Goal: Task Accomplishment & Management: Manage account settings

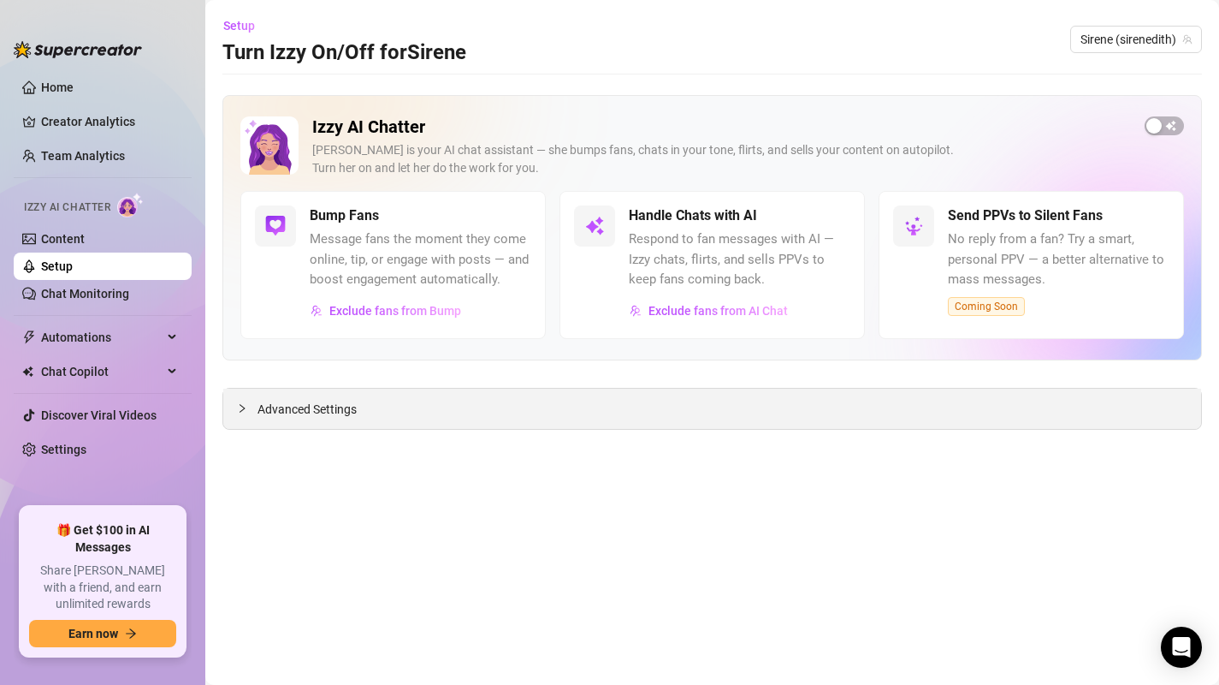
click at [252, 406] on div at bounding box center [247, 408] width 21 height 19
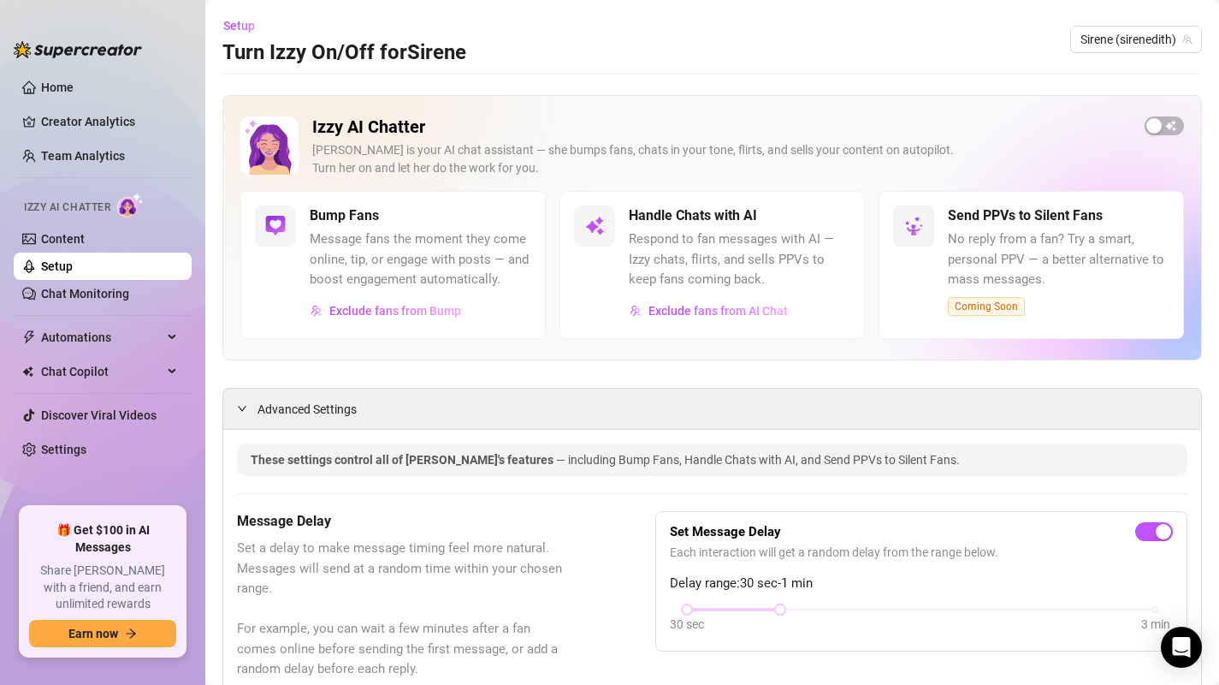
click at [652, 280] on span "Respond to fan messages with AI — Izzy chats, flirts, and sells PPVs to keep fa…" at bounding box center [740, 259] width 222 height 61
click at [695, 310] on span "Exclude fans from AI Chat" at bounding box center [718, 311] width 139 height 14
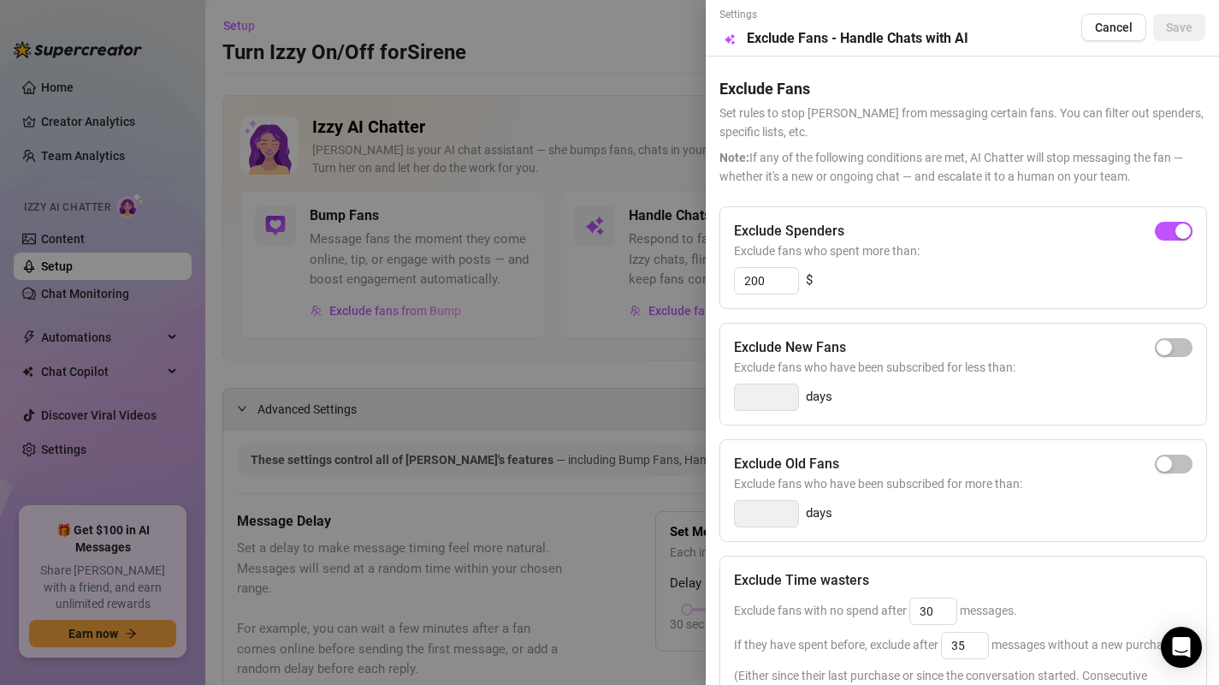
click at [536, 359] on div at bounding box center [609, 342] width 1219 height 685
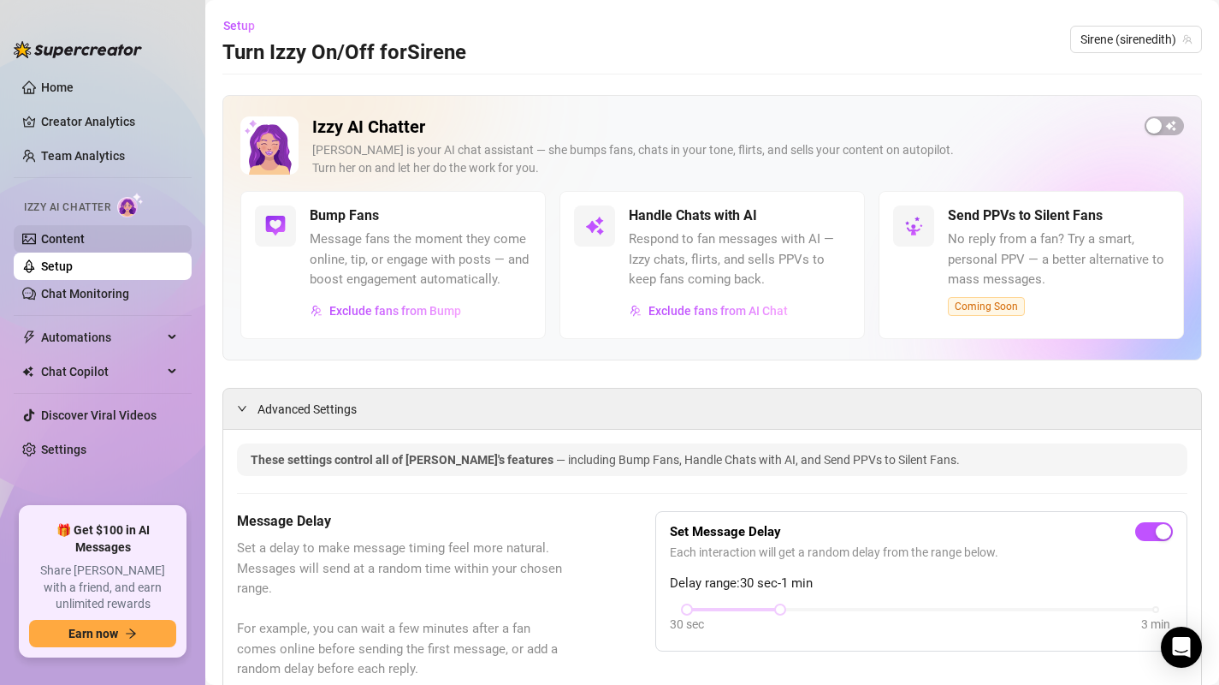
click at [56, 232] on link "Content" at bounding box center [63, 239] width 44 height 14
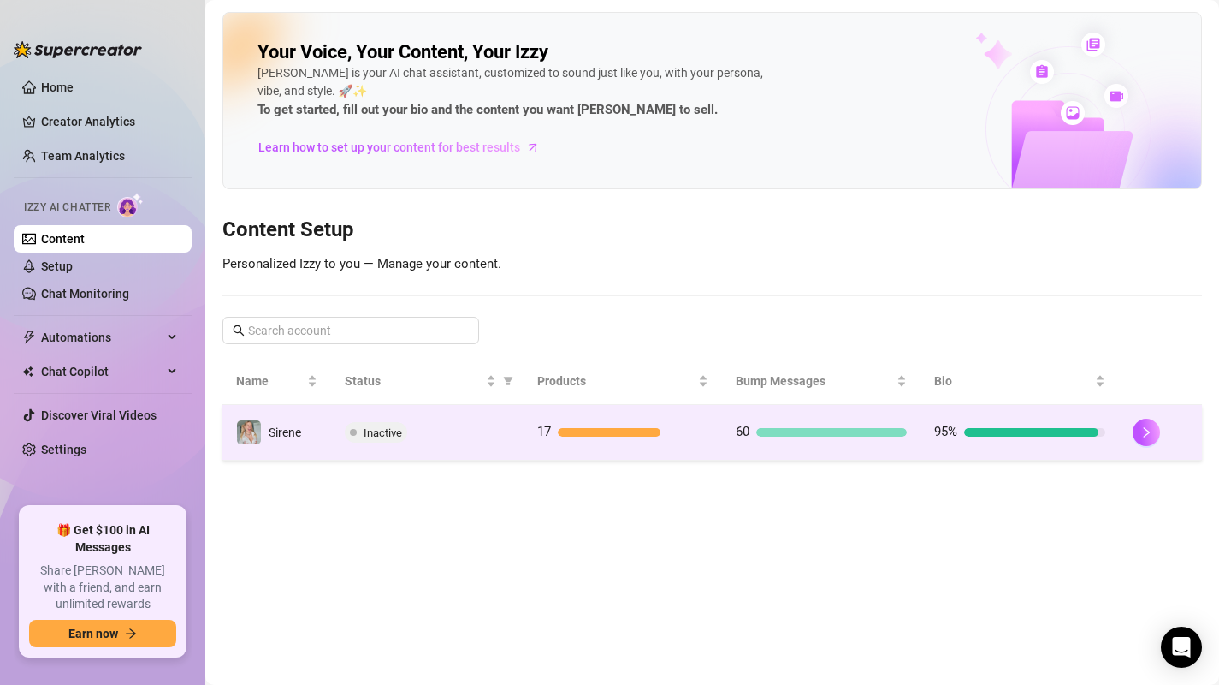
click at [720, 424] on td "17" at bounding box center [623, 433] width 199 height 56
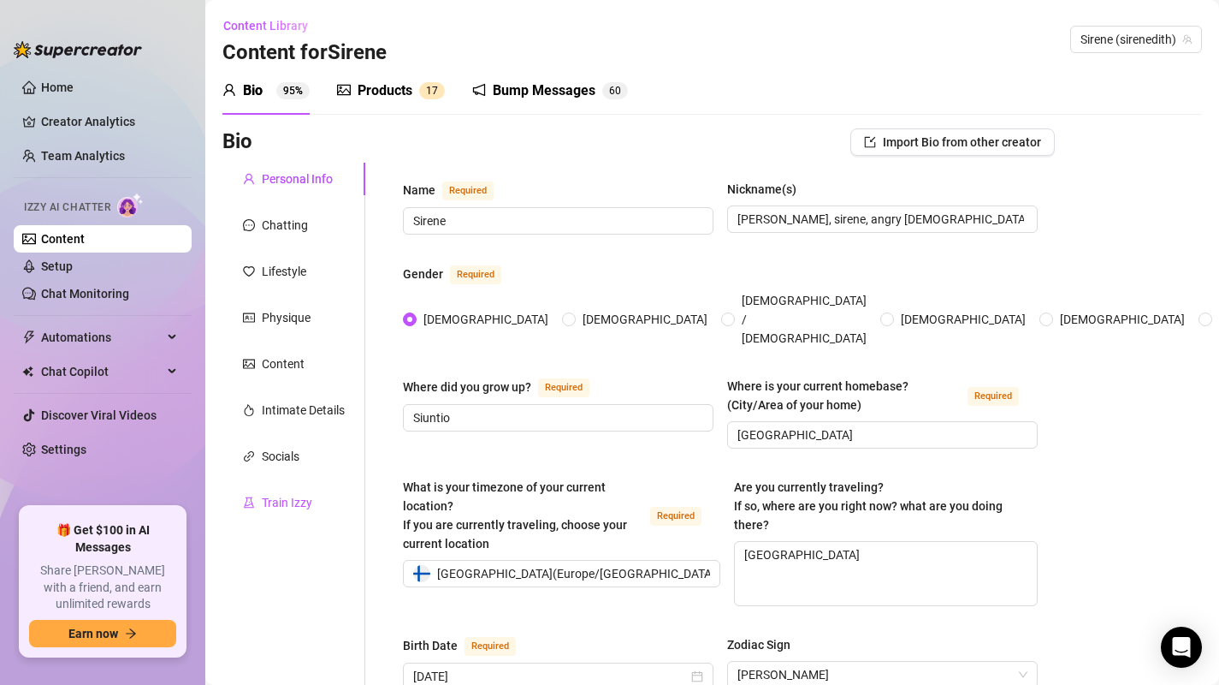
click at [286, 501] on div "Train Izzy" at bounding box center [287, 502] width 50 height 19
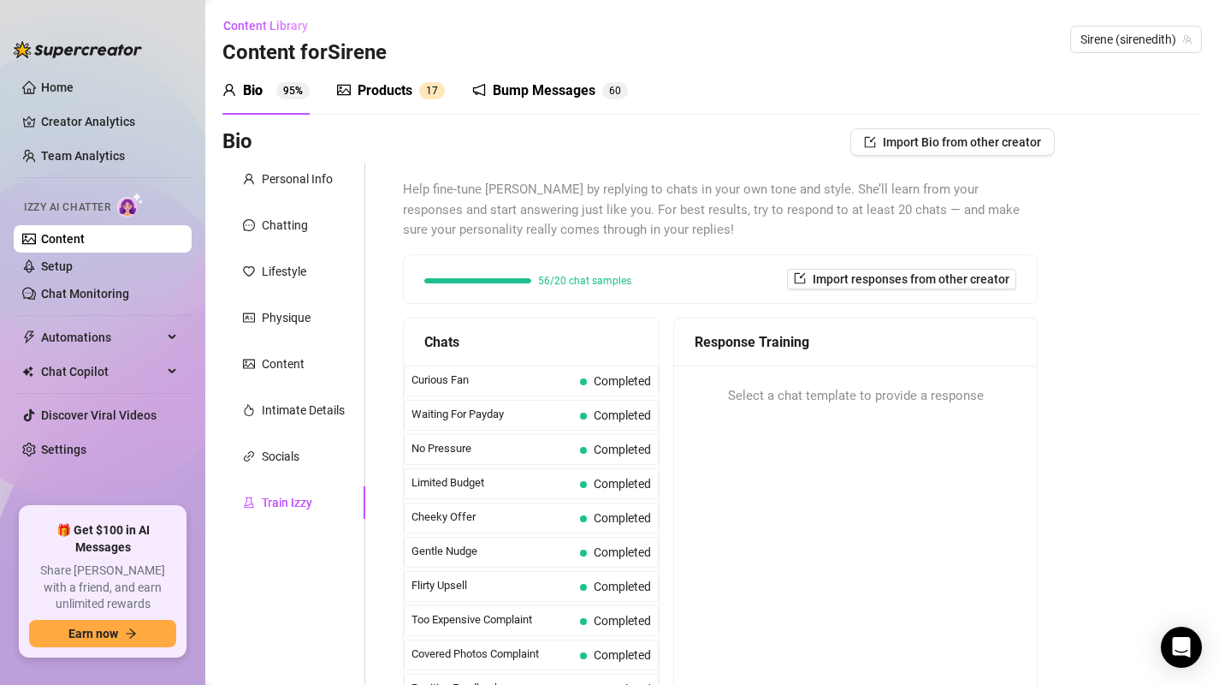
scroll to position [228, 0]
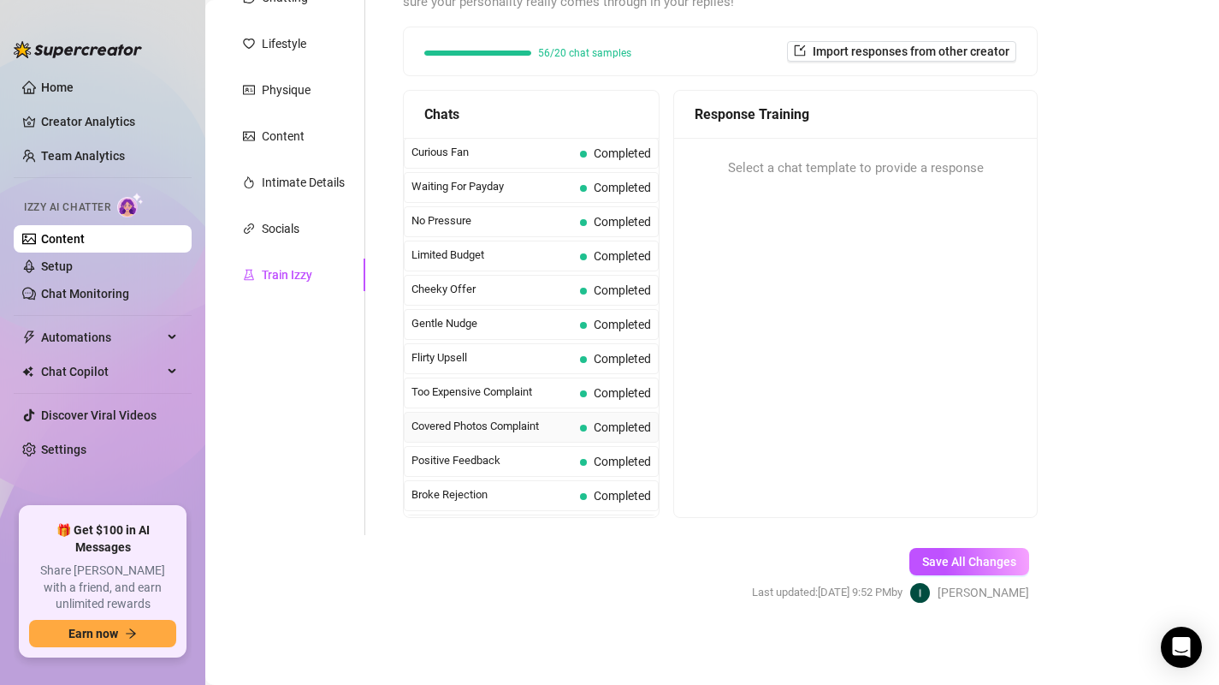
click at [479, 427] on span "Covered Photos Complaint" at bounding box center [493, 426] width 162 height 17
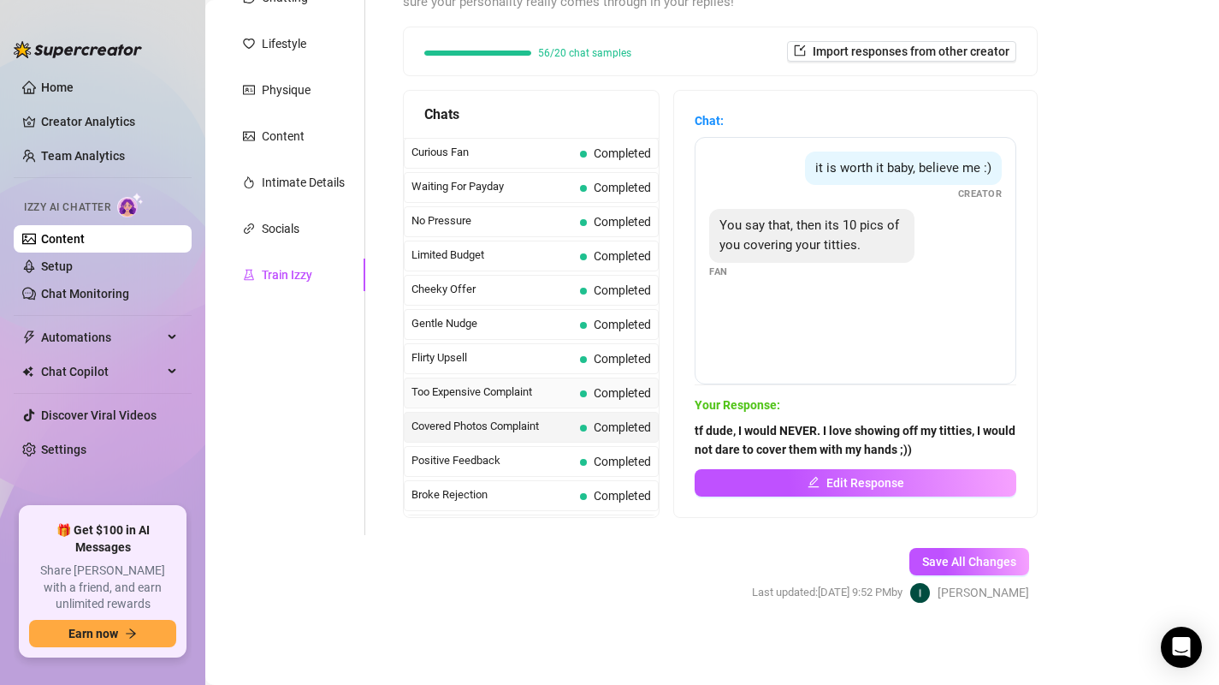
click at [482, 393] on span "Too Expensive Complaint" at bounding box center [493, 391] width 162 height 17
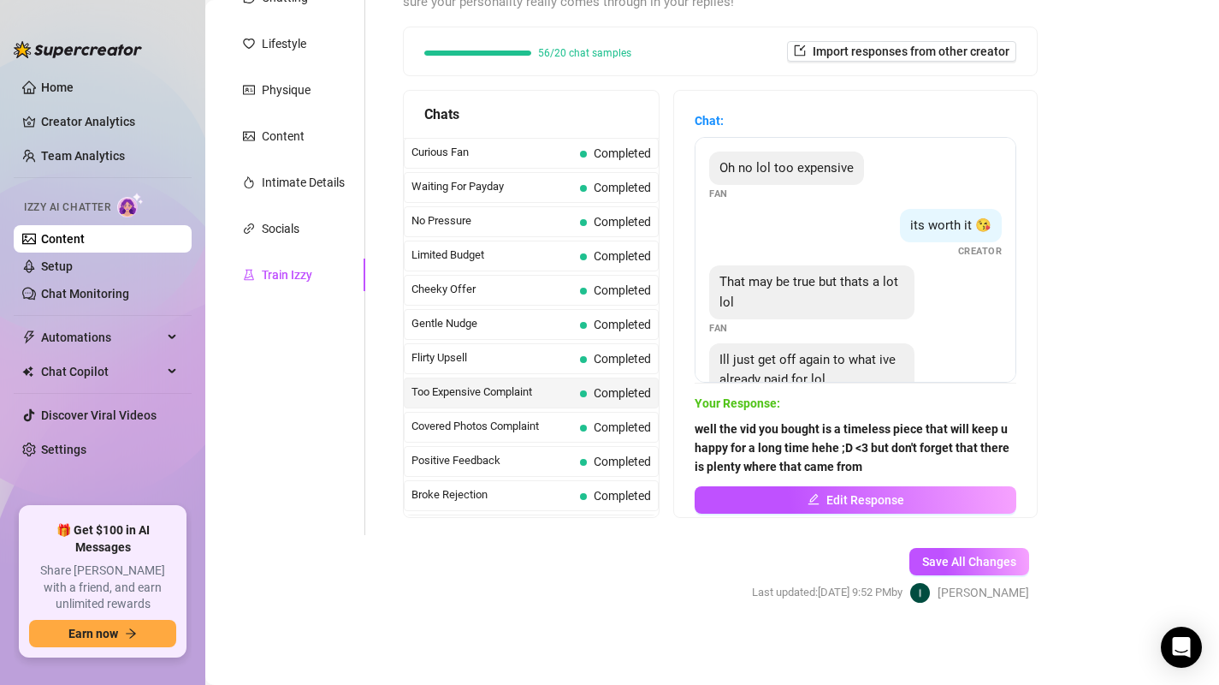
scroll to position [403, 0]
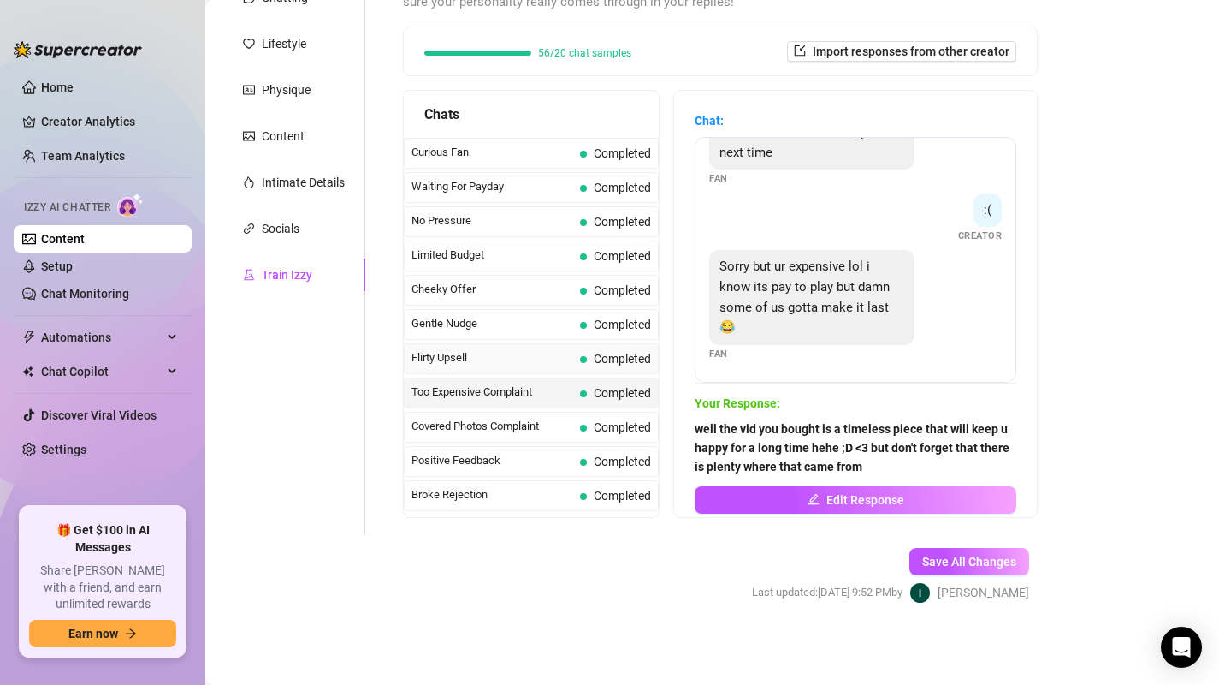
click at [470, 372] on div "Flirty Upsell Completed" at bounding box center [531, 358] width 255 height 31
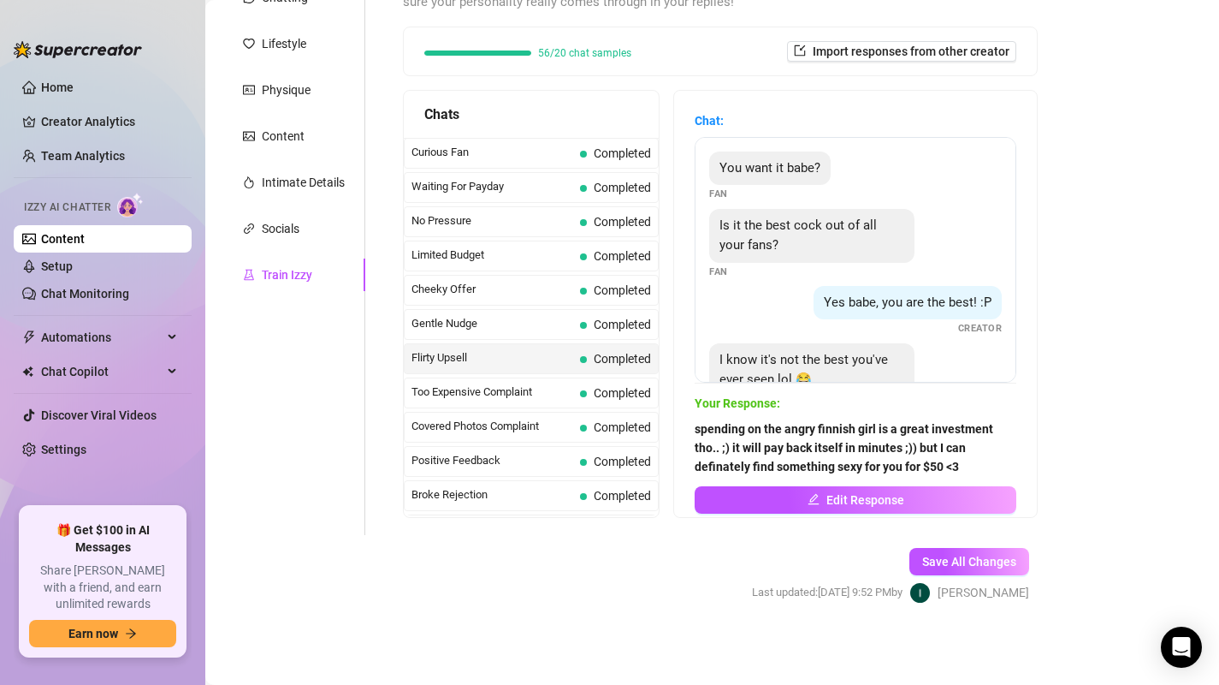
click at [459, 353] on span "Flirty Upsell" at bounding box center [493, 357] width 162 height 17
click at [459, 335] on div "Gentle Nudge Completed" at bounding box center [531, 324] width 255 height 31
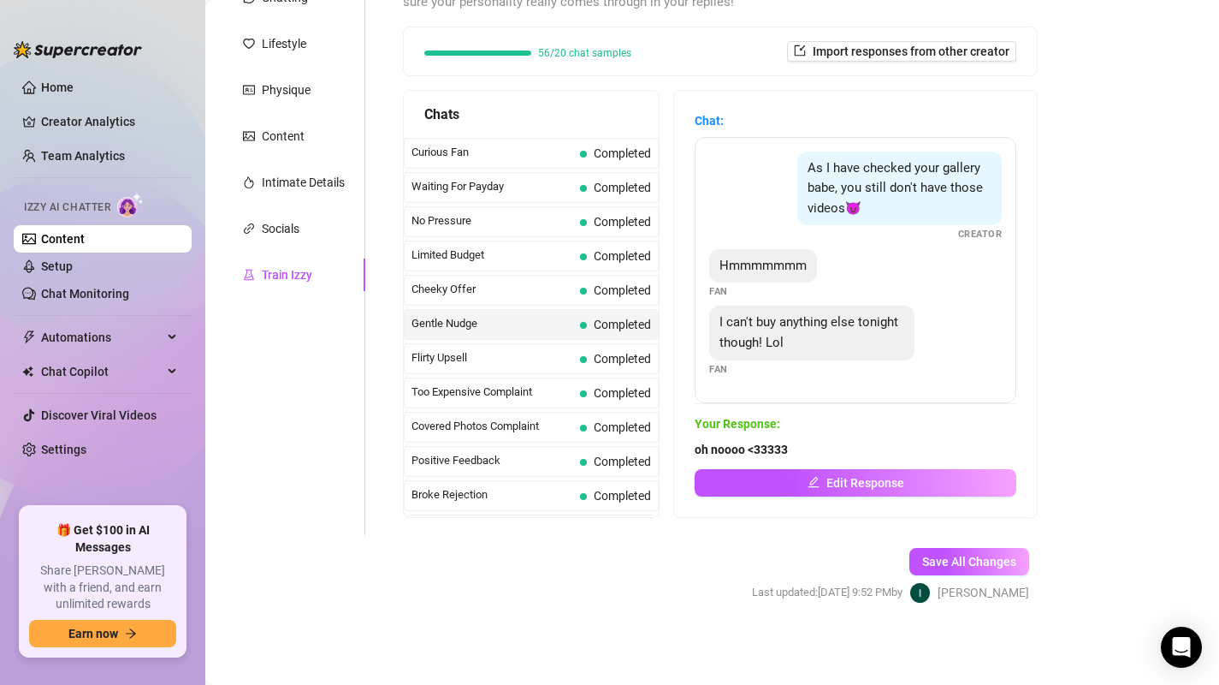
click at [459, 313] on div "Gentle Nudge Completed" at bounding box center [531, 324] width 255 height 31
click at [465, 287] on span "Cheeky Offer" at bounding box center [493, 289] width 162 height 17
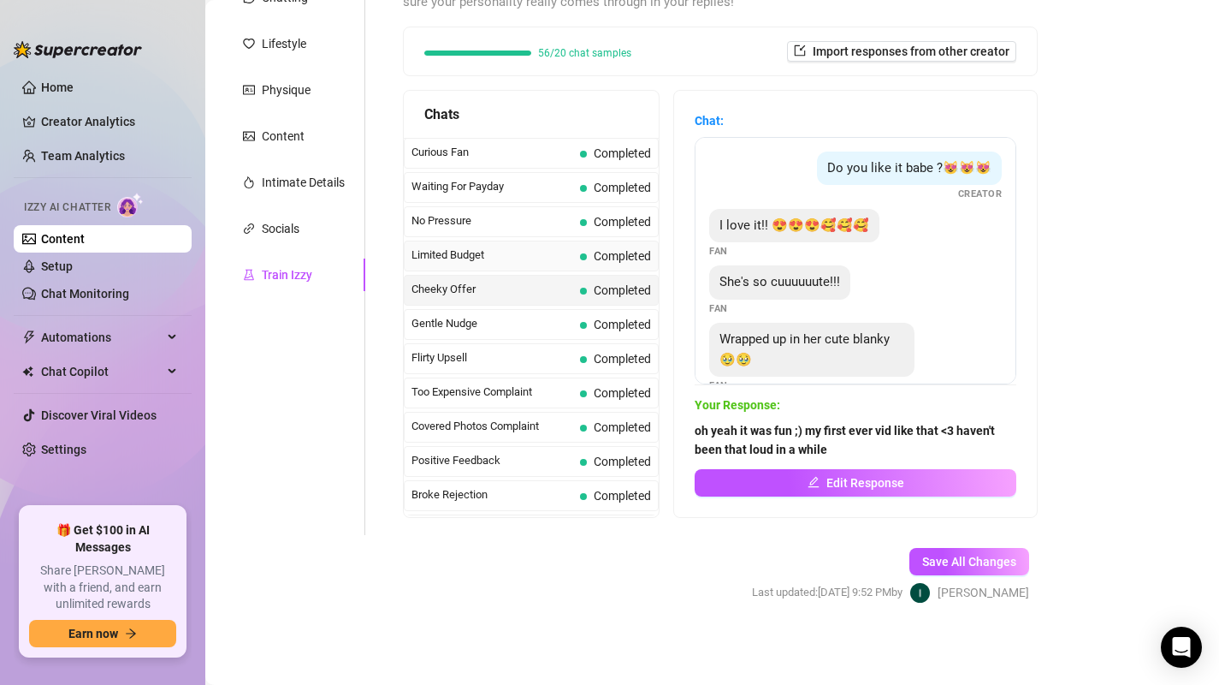
click at [459, 269] on div "Limited Budget Completed" at bounding box center [531, 255] width 255 height 31
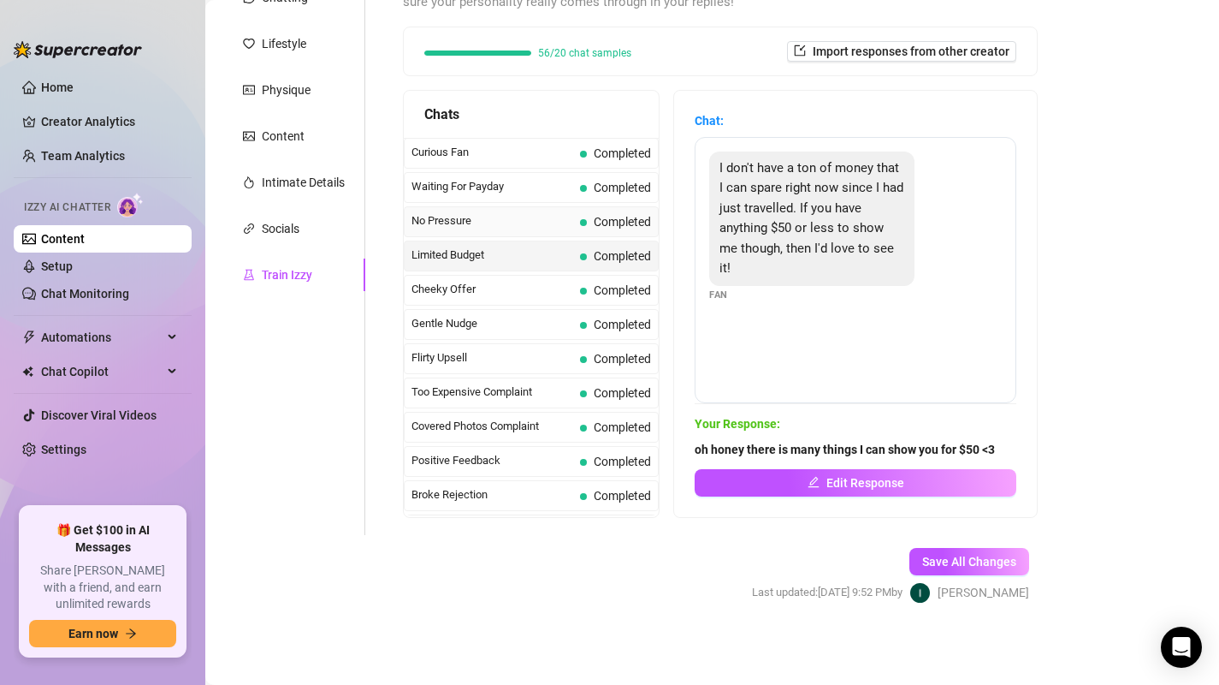
click at [458, 220] on span "No Pressure" at bounding box center [493, 220] width 162 height 17
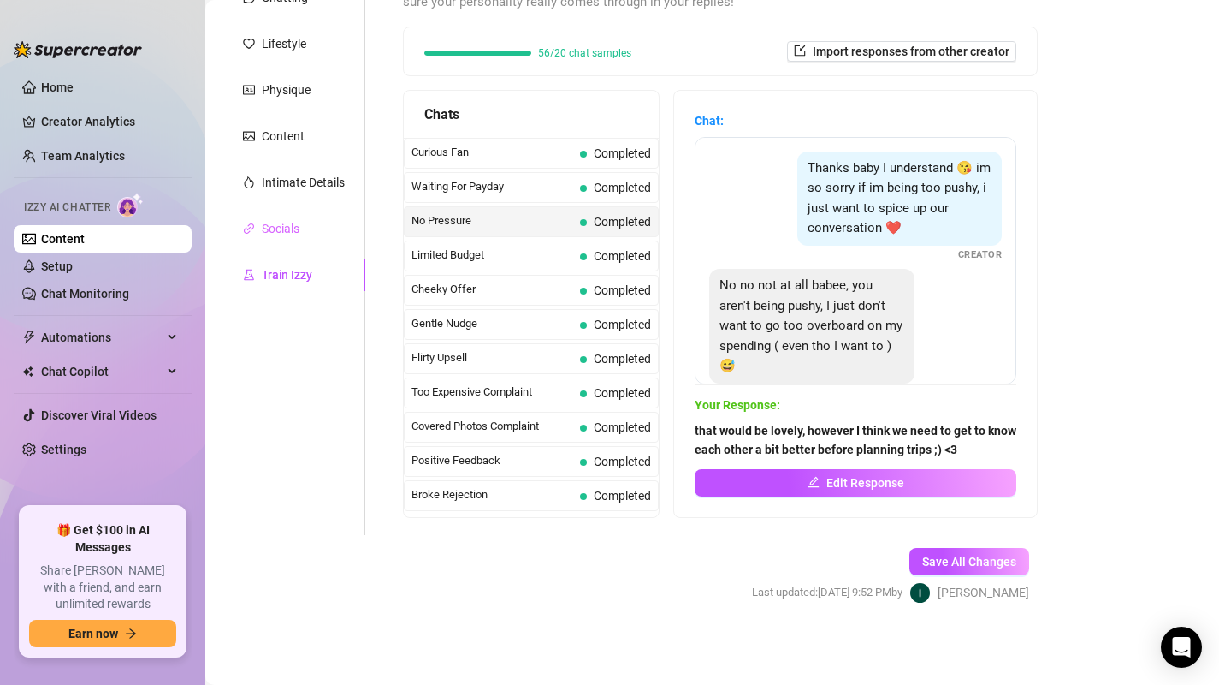
click at [308, 228] on div "Socials" at bounding box center [293, 228] width 143 height 33
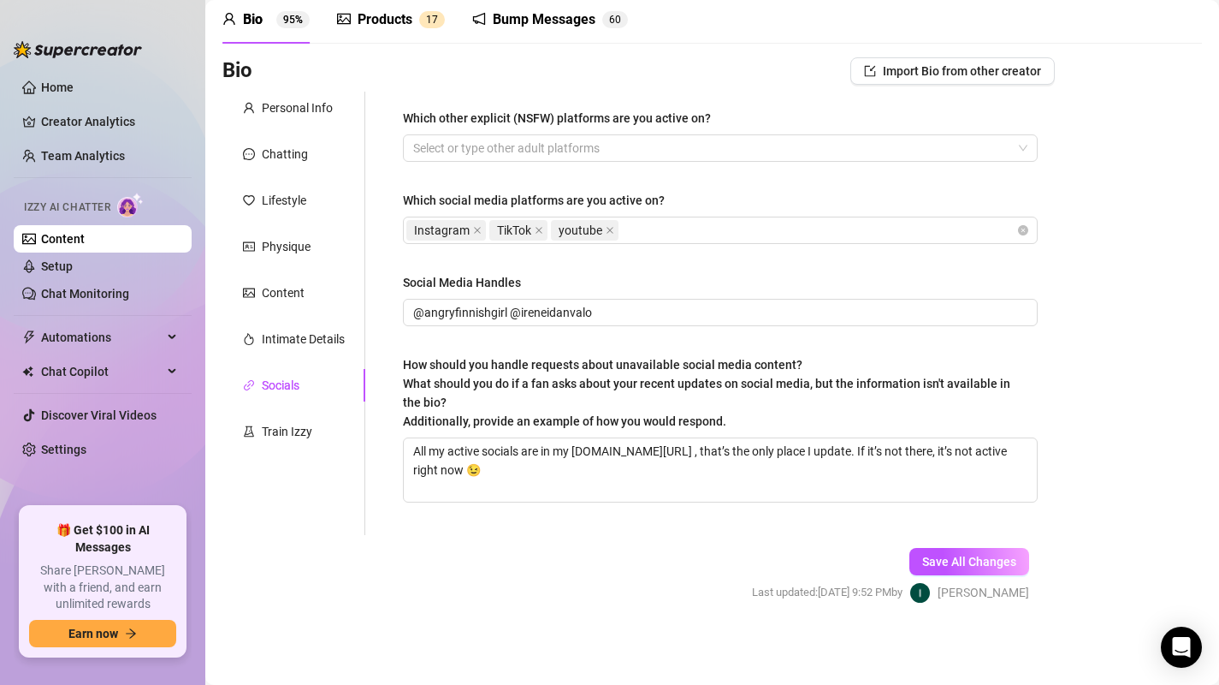
scroll to position [71, 0]
click at [288, 332] on div "Intimate Details" at bounding box center [303, 338] width 83 height 19
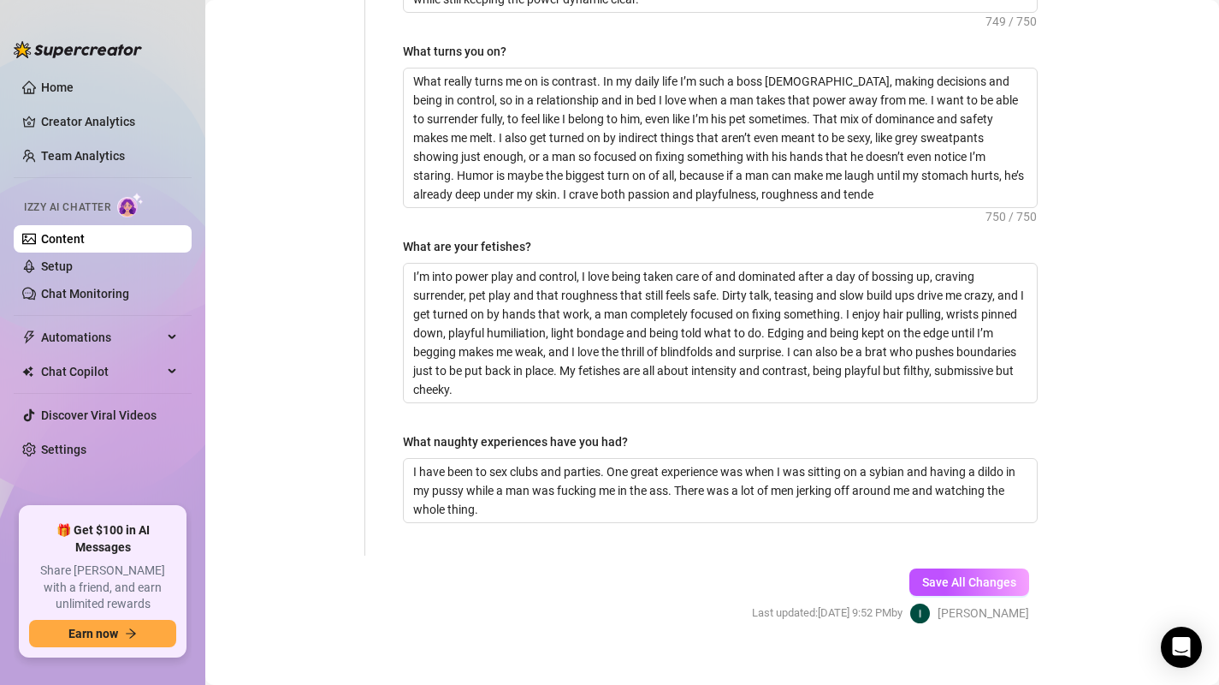
scroll to position [0, 0]
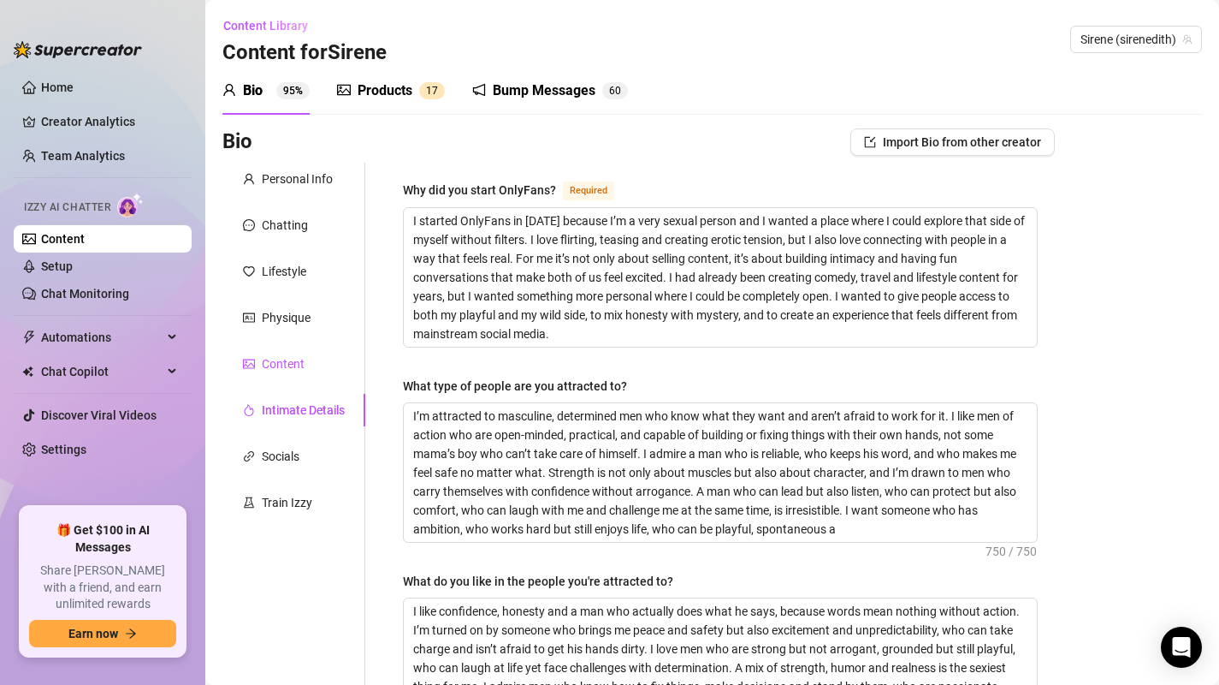
click at [286, 359] on div "Content" at bounding box center [283, 363] width 43 height 19
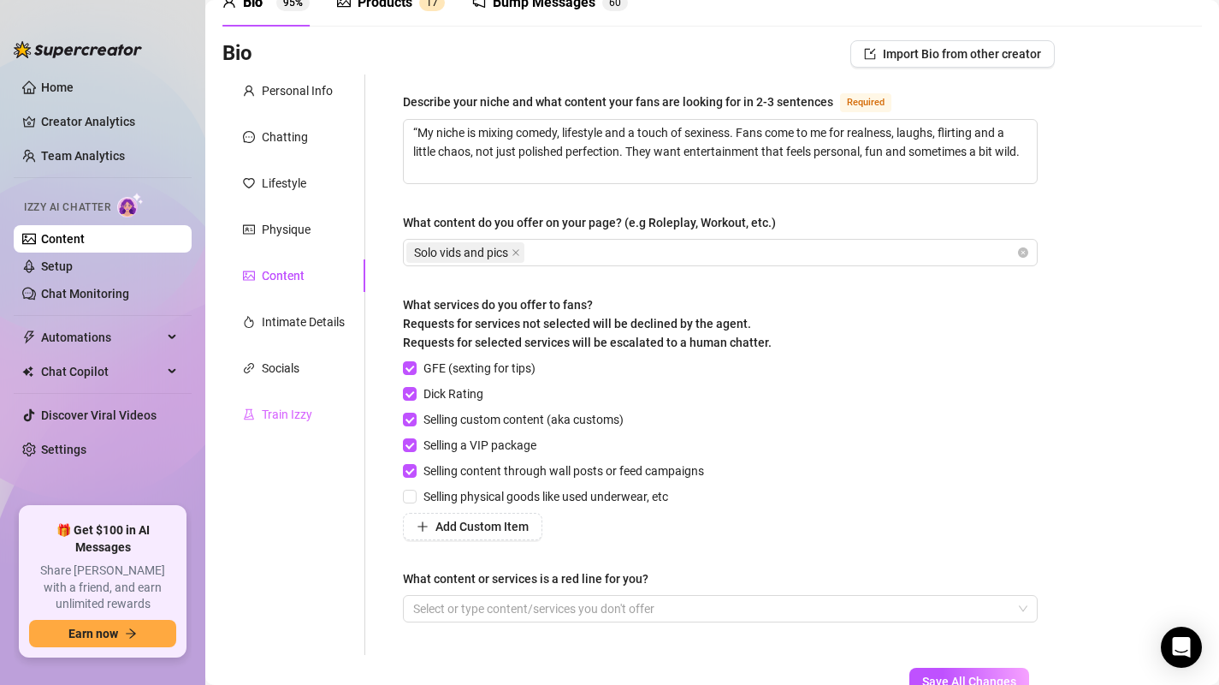
scroll to position [166, 0]
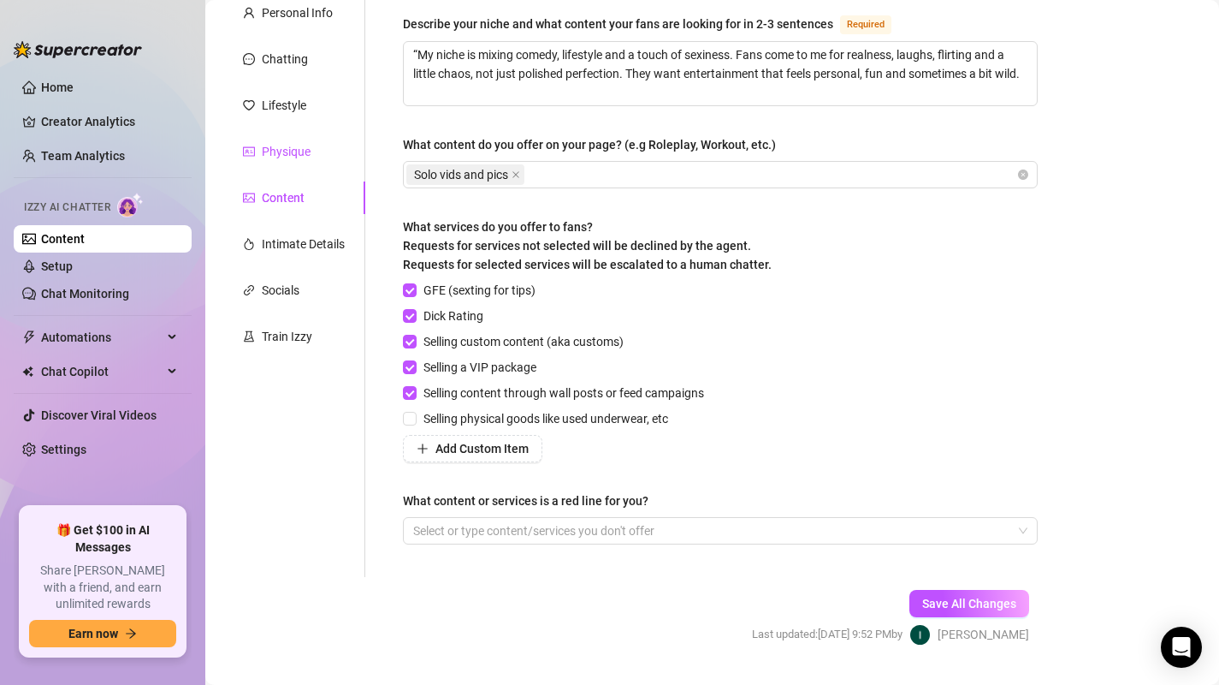
click at [282, 157] on div "Physique" at bounding box center [286, 151] width 49 height 19
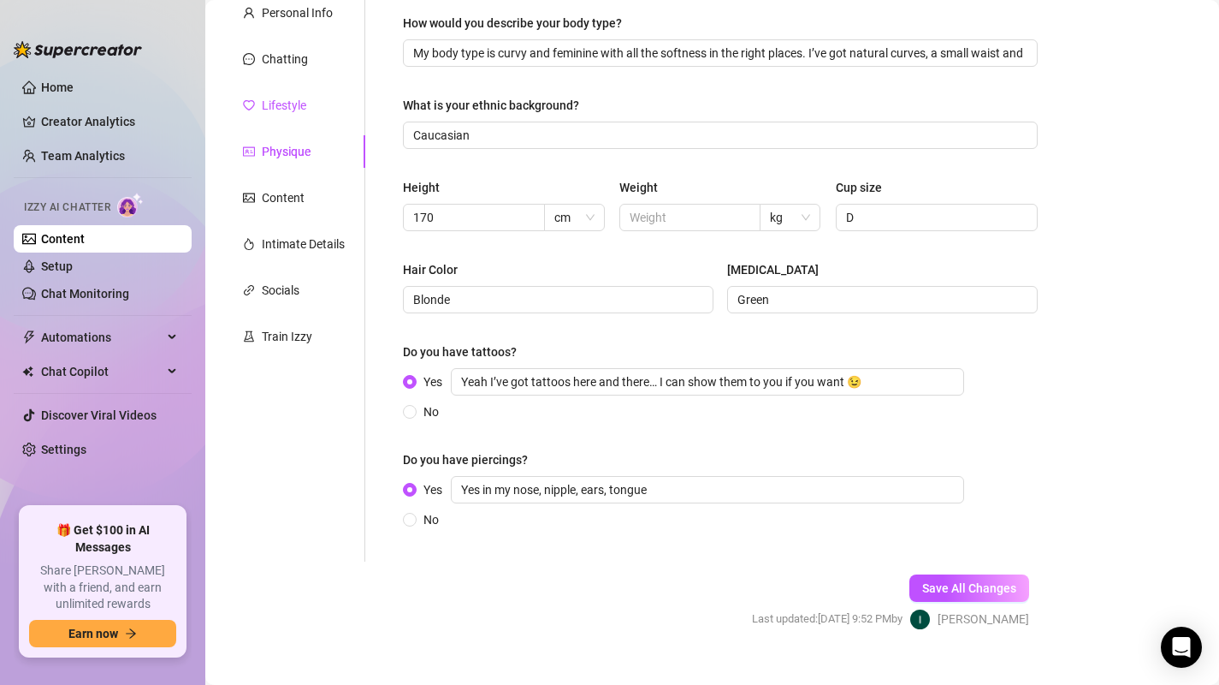
click at [296, 104] on div "Lifestyle" at bounding box center [284, 105] width 44 height 19
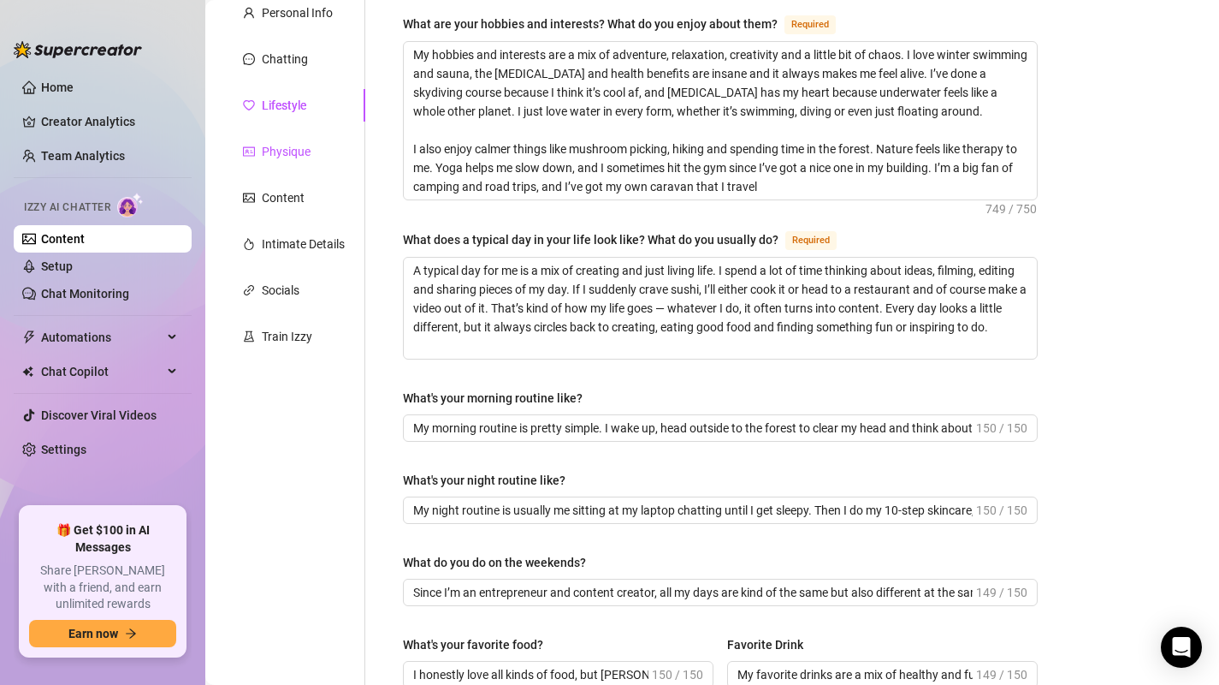
click at [294, 157] on div "Physique" at bounding box center [286, 151] width 49 height 19
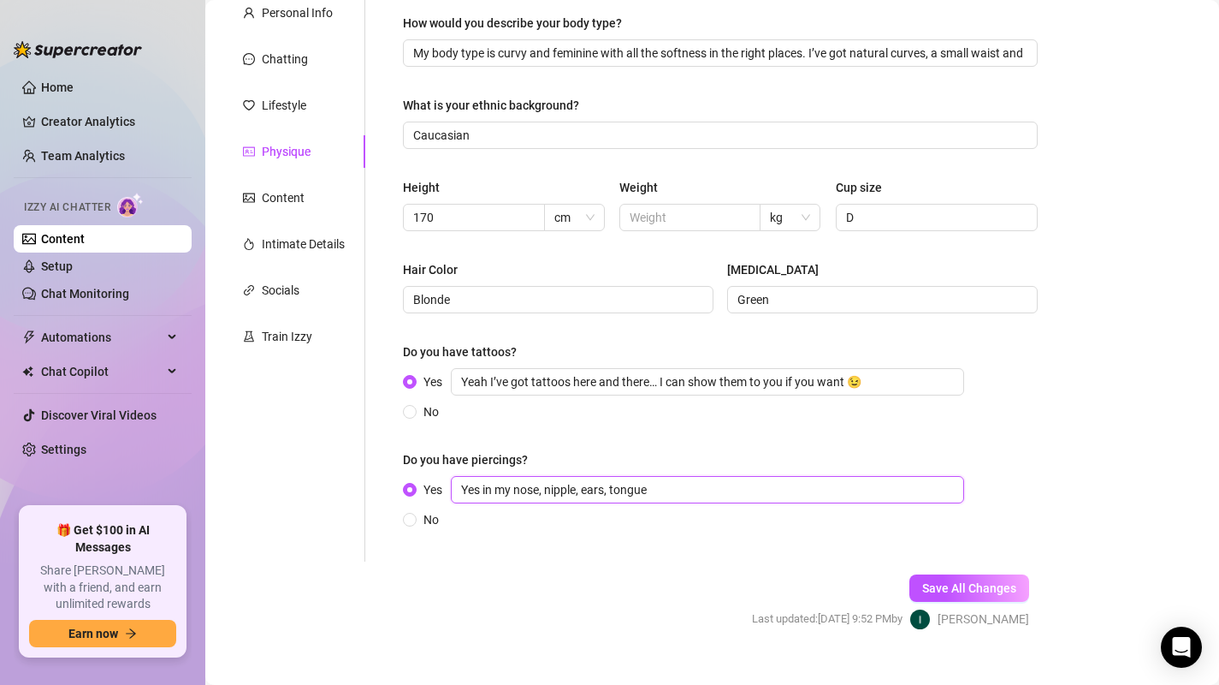
click at [681, 489] on input "Yes in my nose, nipple, ears, tongue" at bounding box center [707, 489] width 513 height 27
click at [720, 488] on input "Yes in my nose, nipple, ears, tongue, bellybutton (sometimes i wear it sometime…" at bounding box center [707, 489] width 513 height 27
click at [875, 490] on input "Yes in my nose, nipple, ears, tongue, bellybutton & tongue (sometimes i wear it…" at bounding box center [707, 489] width 513 height 27
drag, startPoint x: 653, startPoint y: 492, endPoint x: 994, endPoint y: 485, distance: 341.5
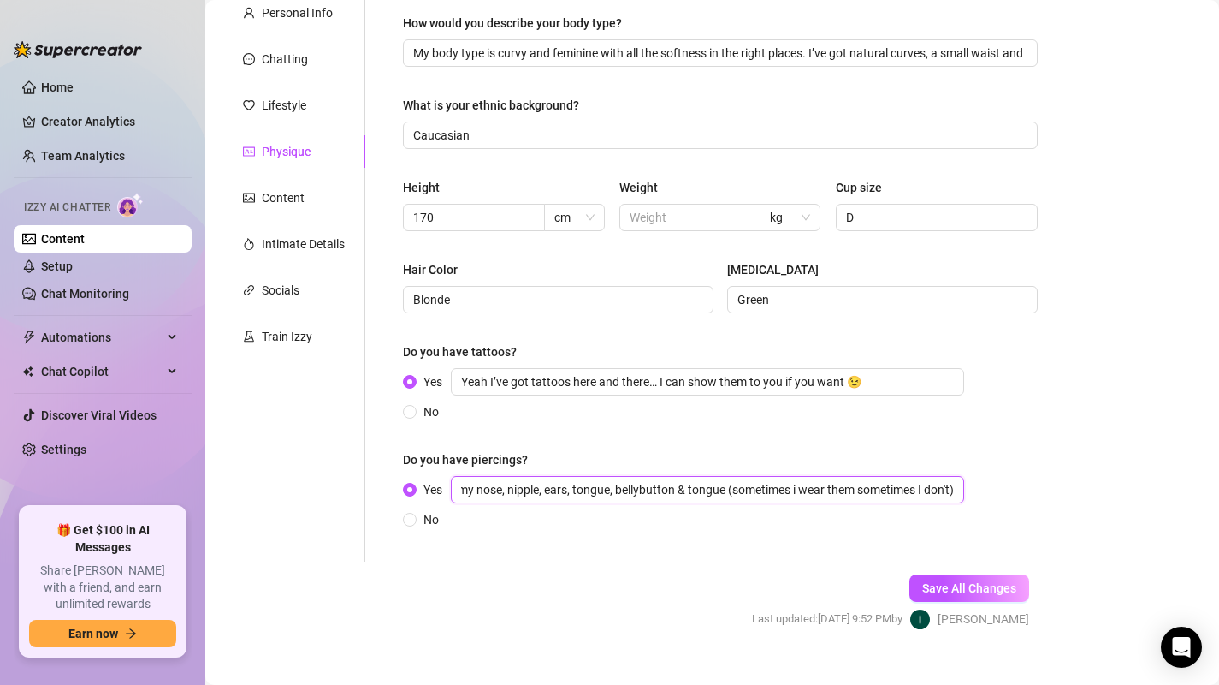
click at [1028, 495] on div "How would you describe your body type? My body type is curvy and feminine with …" at bounding box center [720, 279] width 669 height 565
drag, startPoint x: 894, startPoint y: 489, endPoint x: 655, endPoint y: 489, distance: 238.7
click at [655, 489] on input "Yes in my nose, nipple, ears, tongue. Sometimes I also wear jewerly in my belly" at bounding box center [707, 489] width 513 height 27
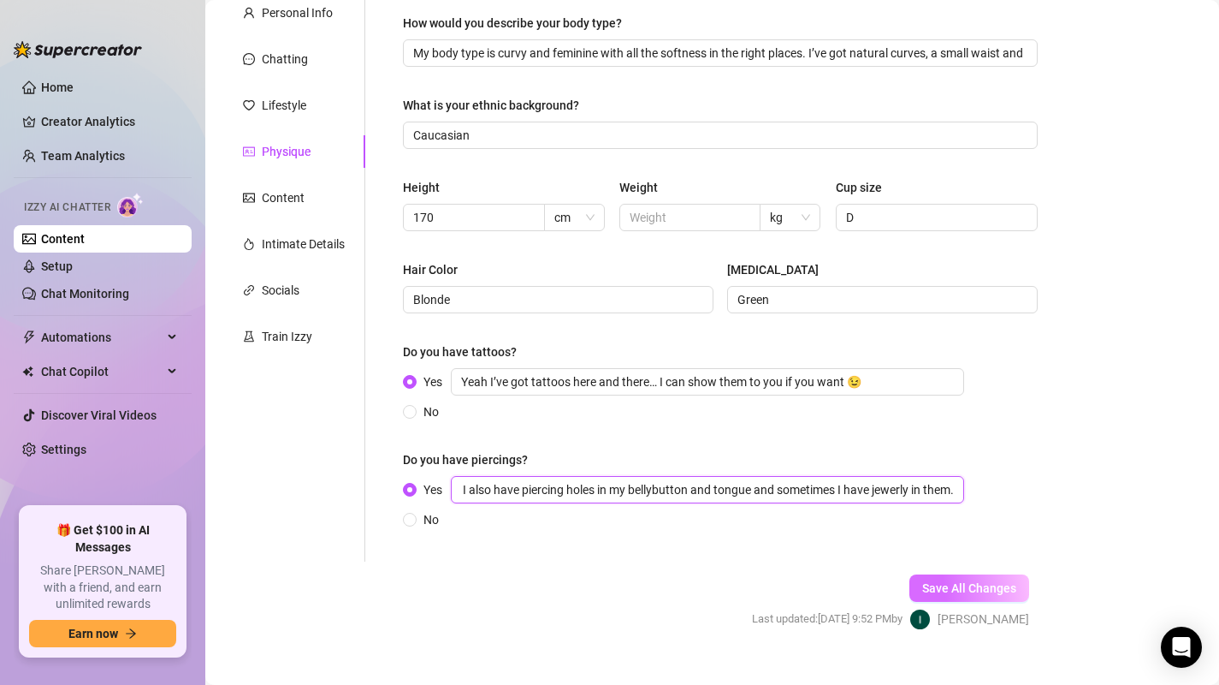
type input "Yes in my nose, nipple, ears, tongue. I also have piercing holes in my bellybut…"
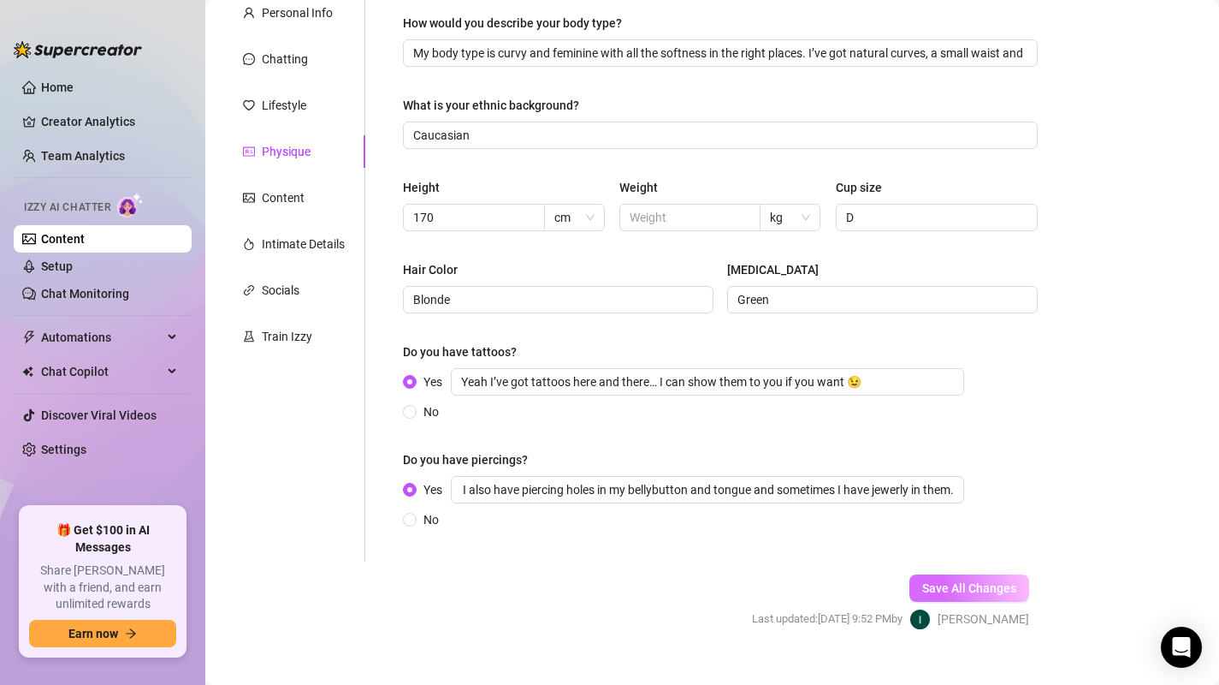
scroll to position [0, 0]
click at [1002, 585] on span "Save All Changes" at bounding box center [969, 588] width 94 height 14
click at [681, 212] on input "text" at bounding box center [689, 217] width 118 height 19
type input "7"
click at [679, 211] on input "text" at bounding box center [689, 217] width 118 height 19
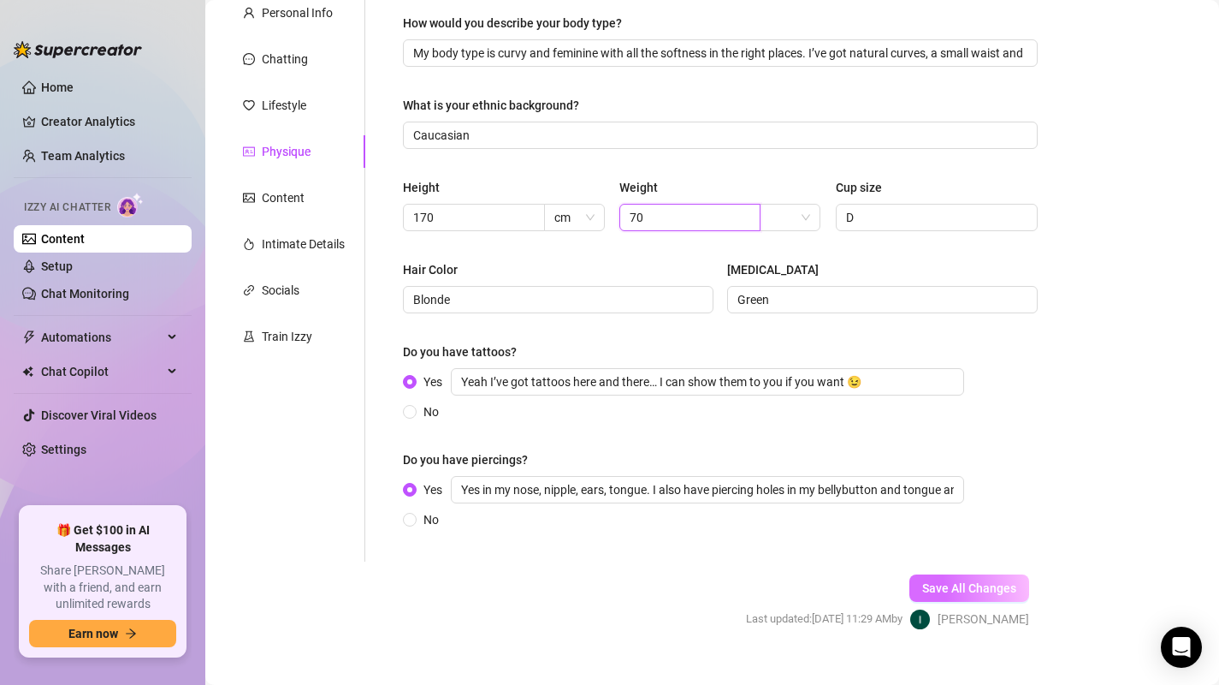
type input "70"
click at [974, 593] on span "Save All Changes" at bounding box center [969, 588] width 94 height 14
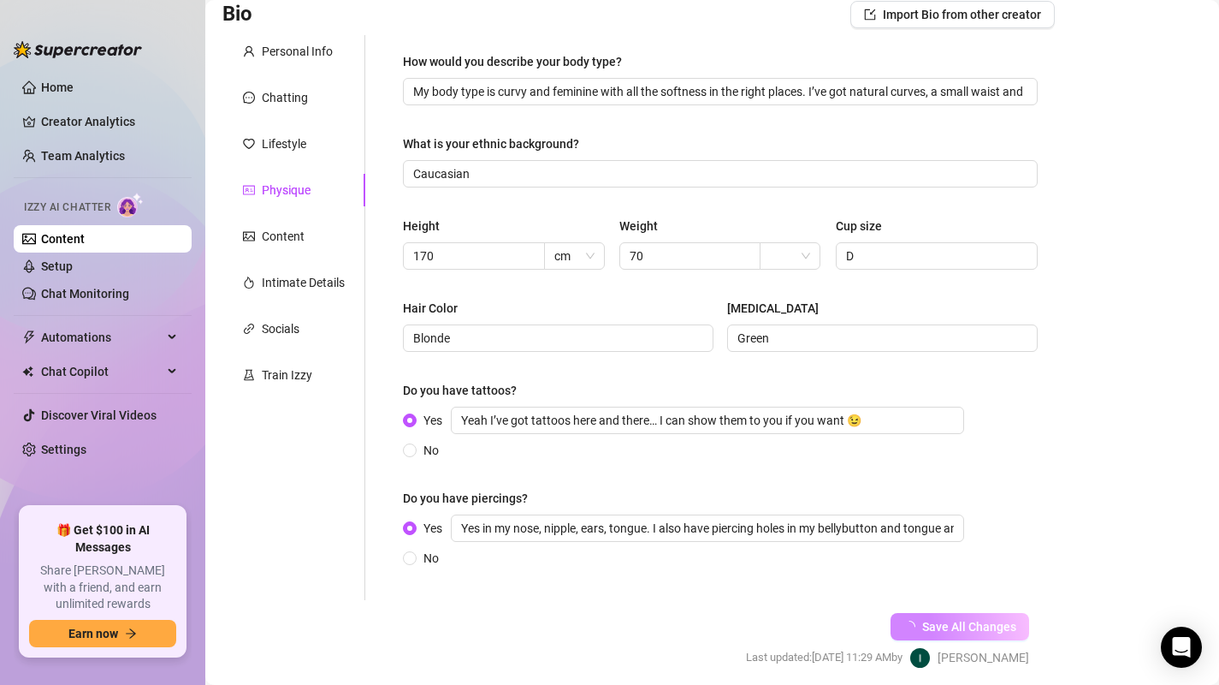
scroll to position [174, 0]
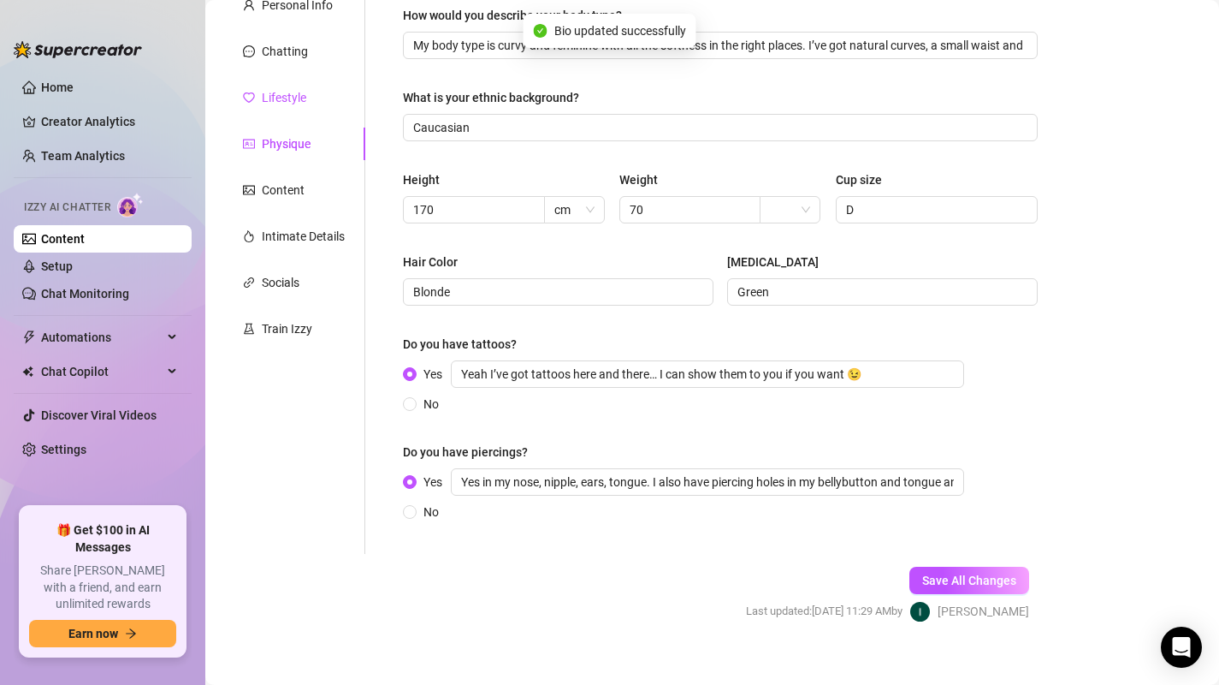
click at [288, 102] on div "Lifestyle" at bounding box center [284, 97] width 44 height 19
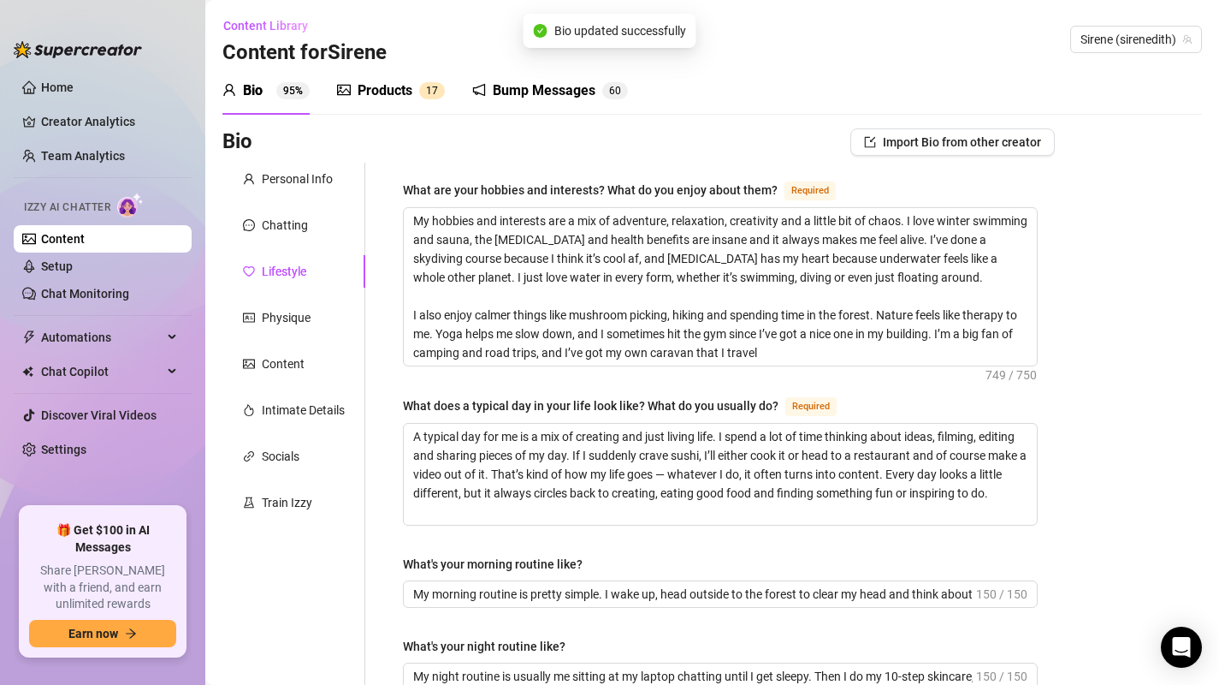
scroll to position [78, 0]
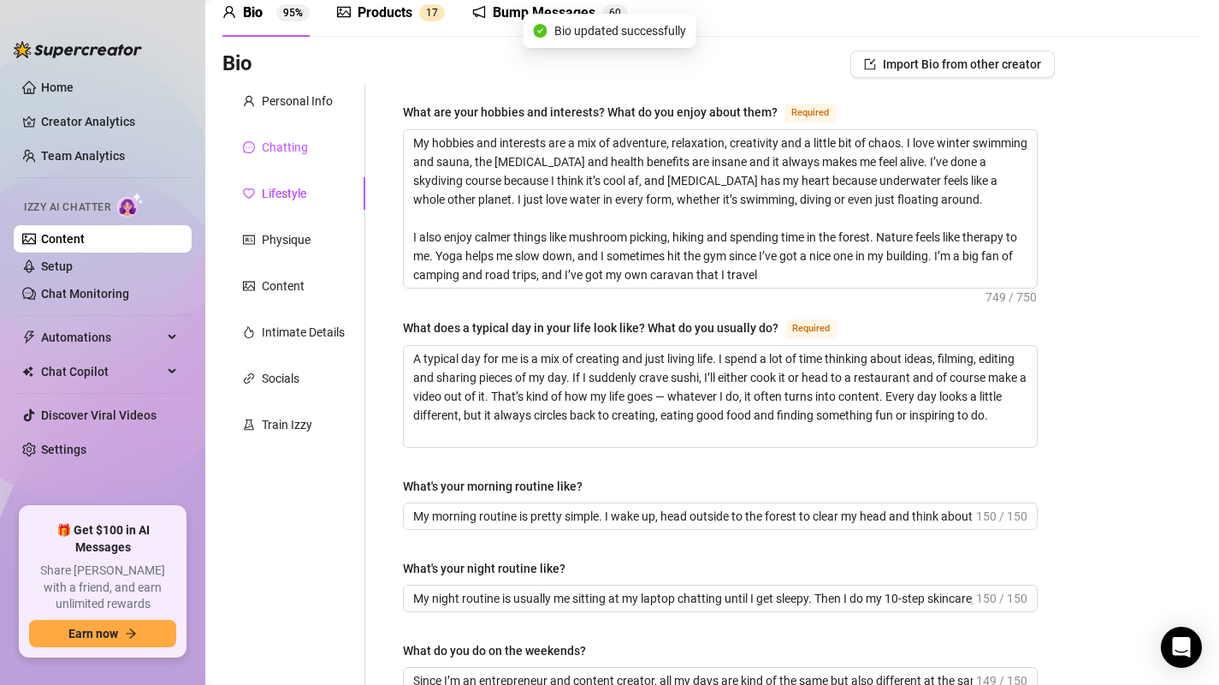
click at [272, 149] on div "Chatting" at bounding box center [285, 147] width 46 height 19
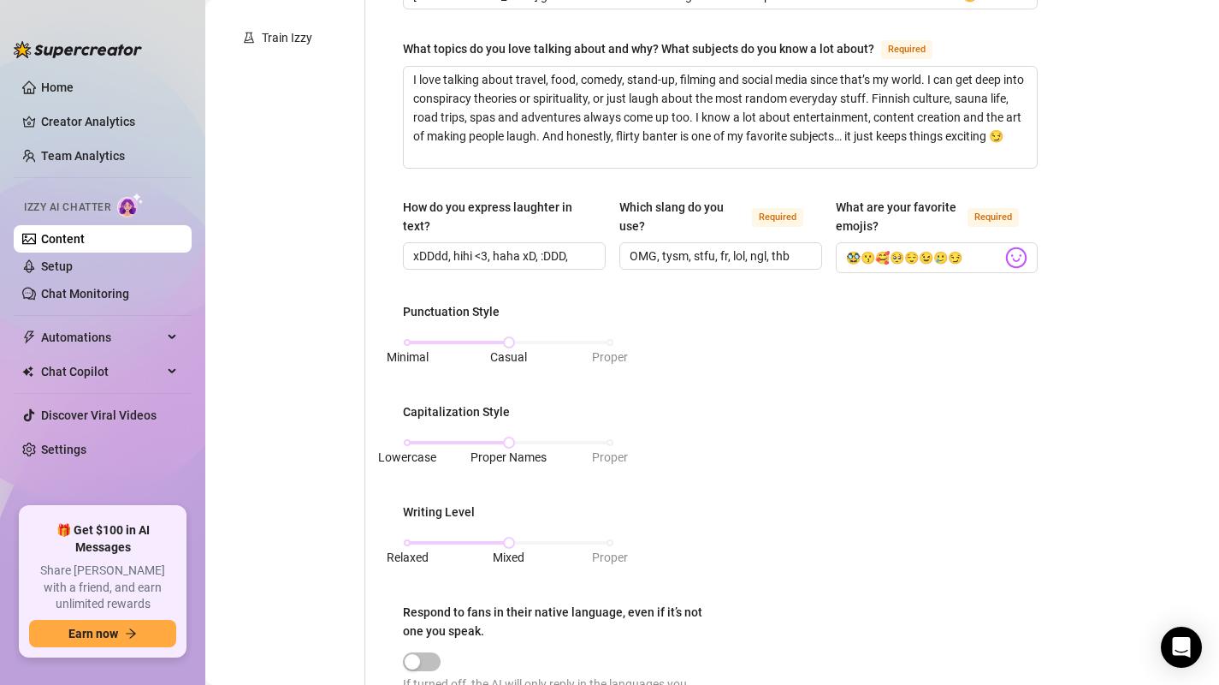
scroll to position [1035, 0]
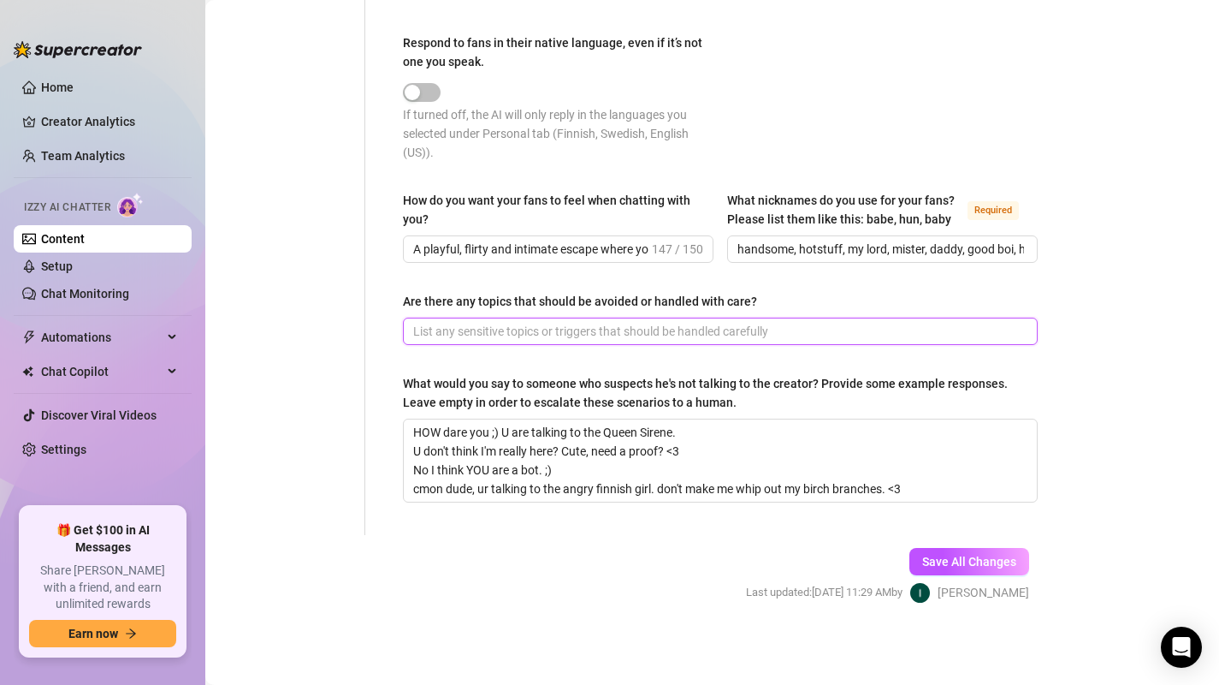
click at [444, 341] on input "Are there any topics that should be avoided or handled with care?" at bounding box center [718, 331] width 611 height 19
type input "violence"
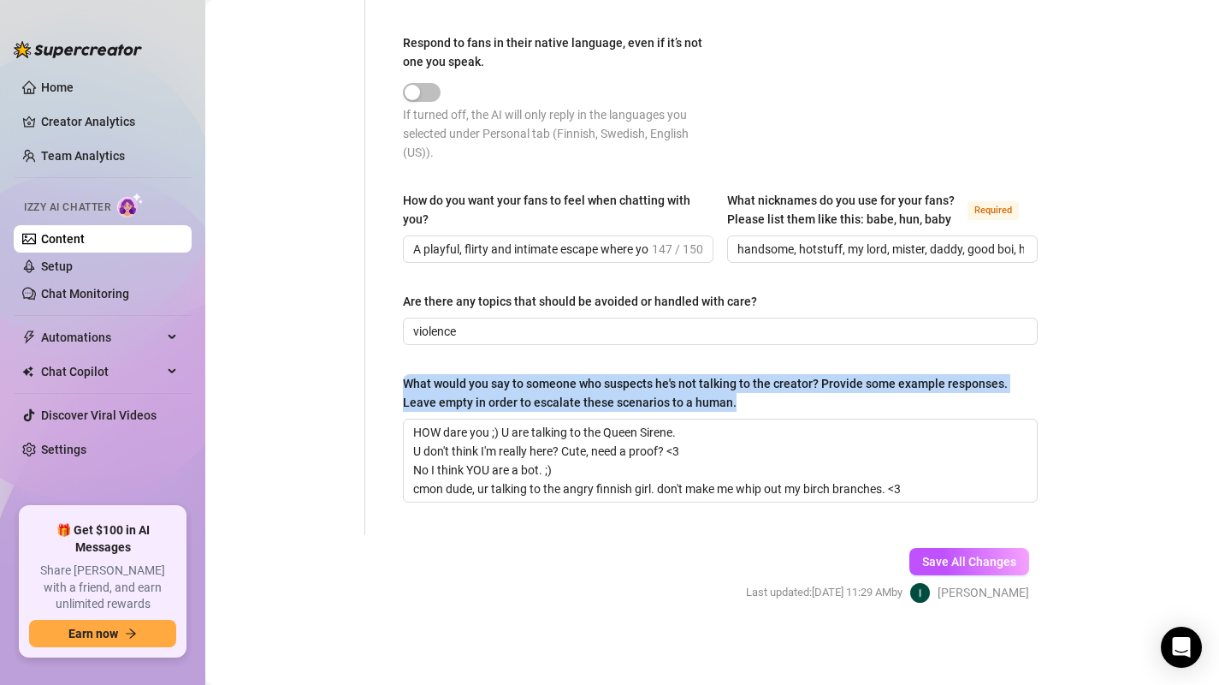
drag, startPoint x: 394, startPoint y: 394, endPoint x: 736, endPoint y: 418, distance: 342.3
copy div "What would you say to someone who suspects he's not talking to the creator? Pro…"
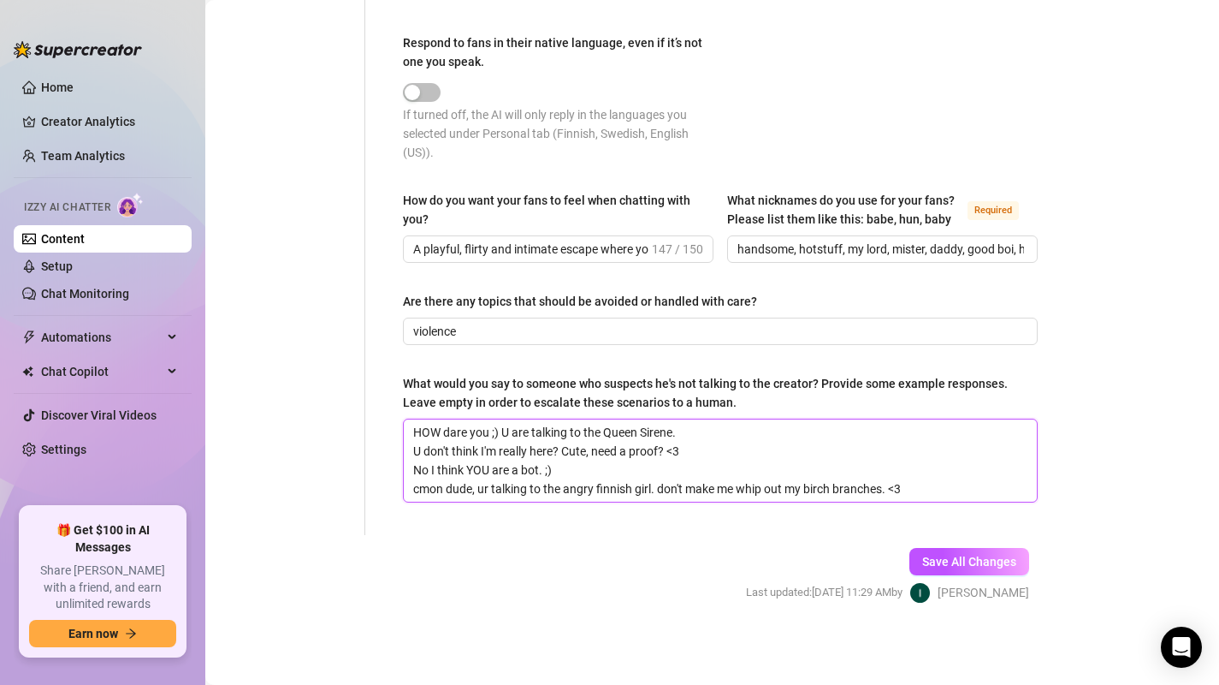
click at [642, 492] on textarea "HOW dare you ;) U are talking to the Queen Sirene. U don't think I'm really her…" at bounding box center [720, 460] width 633 height 82
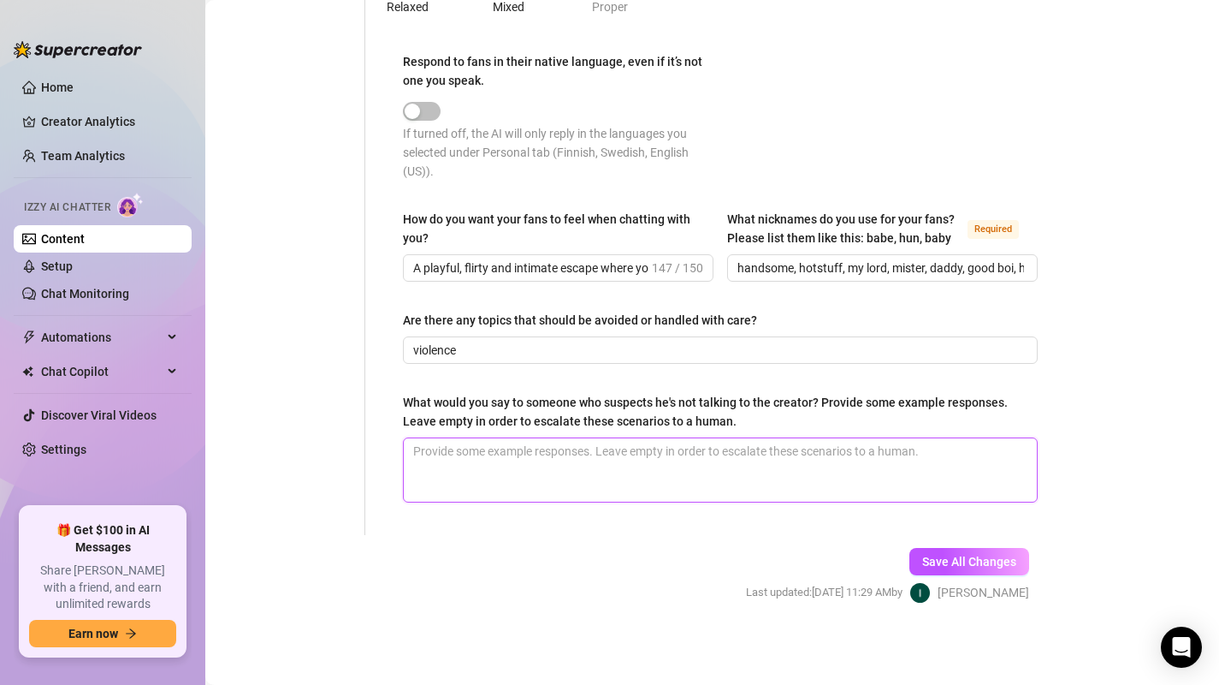
scroll to position [1032, 0]
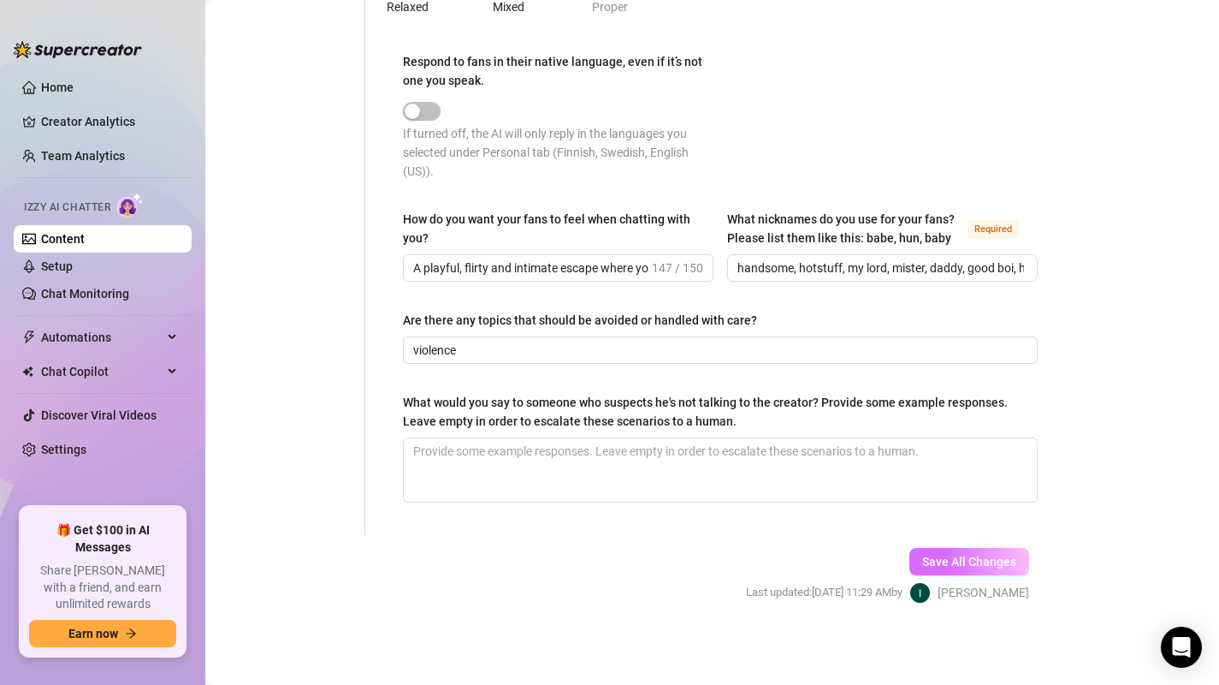
click at [926, 562] on span "Save All Changes" at bounding box center [969, 561] width 94 height 14
click at [59, 287] on link "Chat Monitoring" at bounding box center [85, 294] width 88 height 14
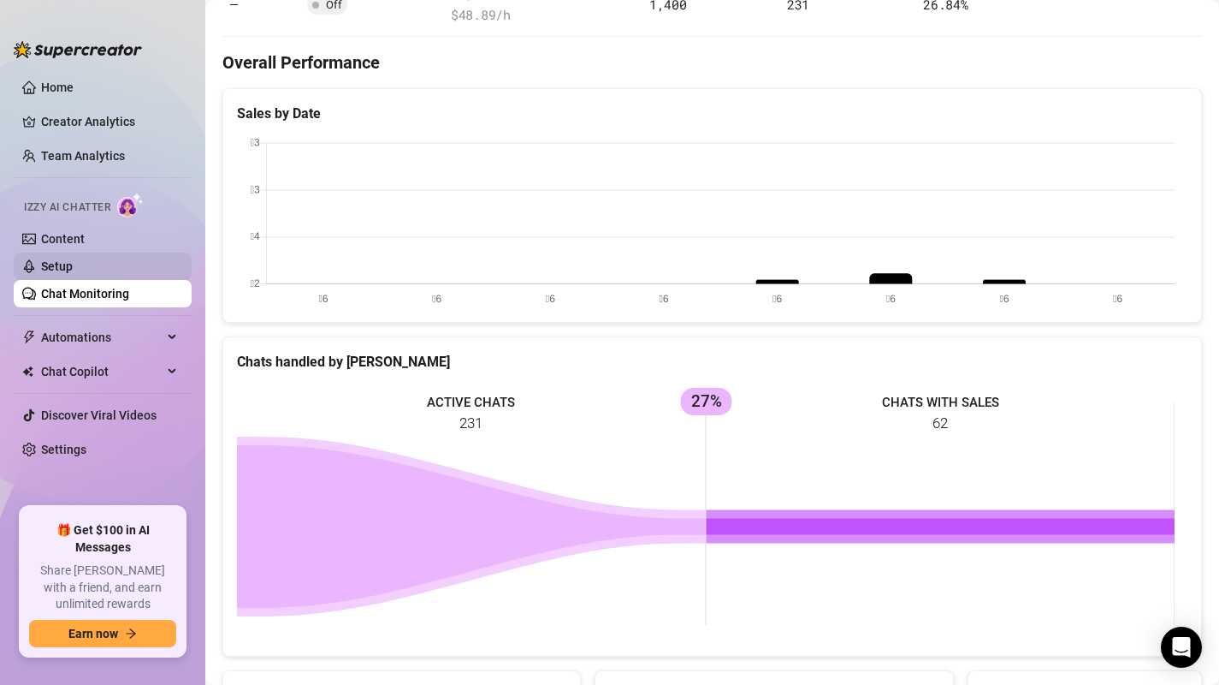
scroll to position [534, 0]
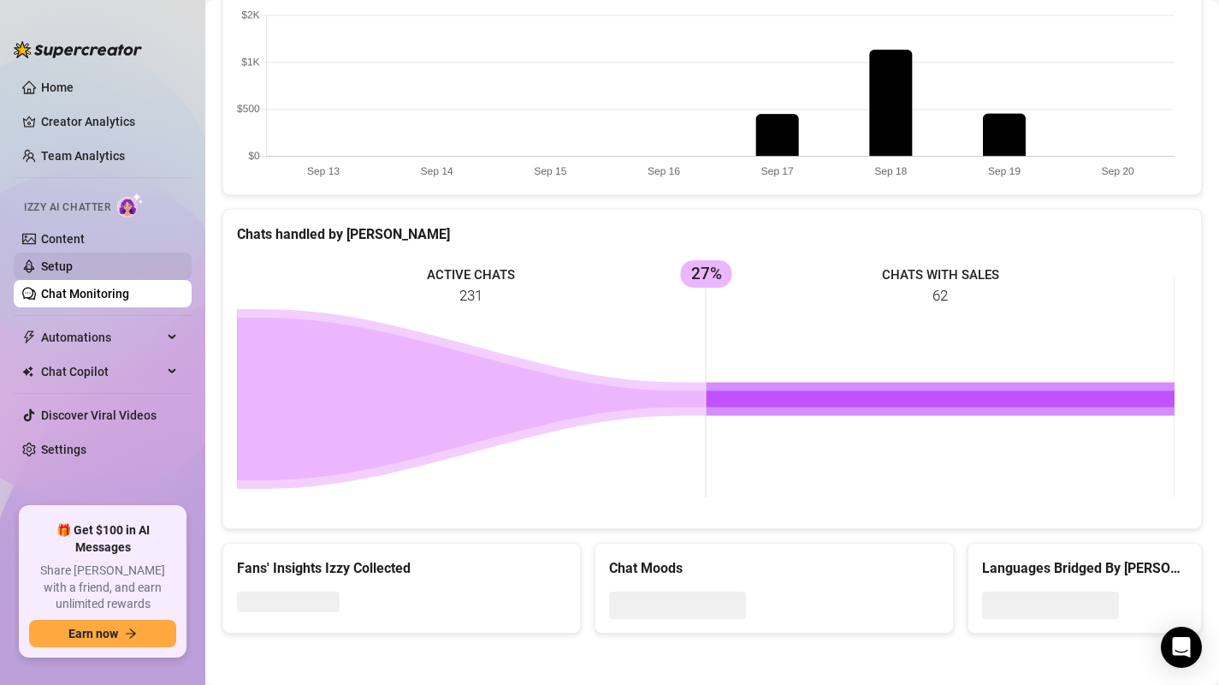
click at [55, 269] on link "Setup" at bounding box center [57, 266] width 32 height 14
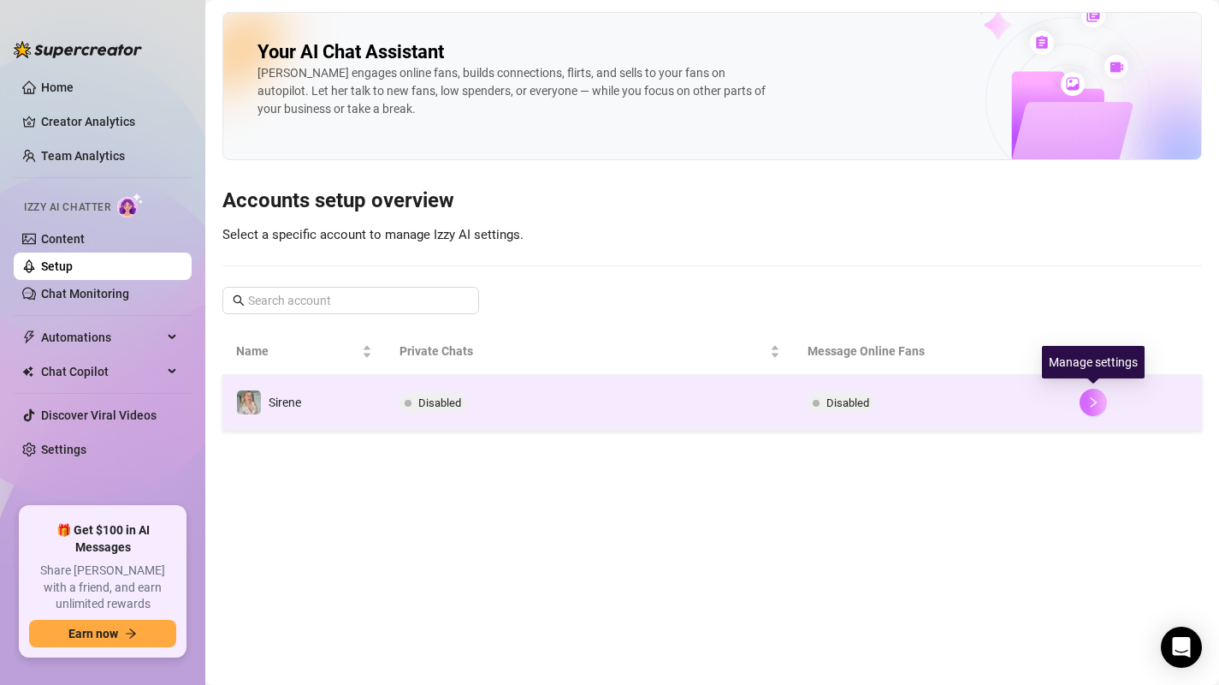
click at [1089, 397] on icon "right" at bounding box center [1094, 402] width 12 height 12
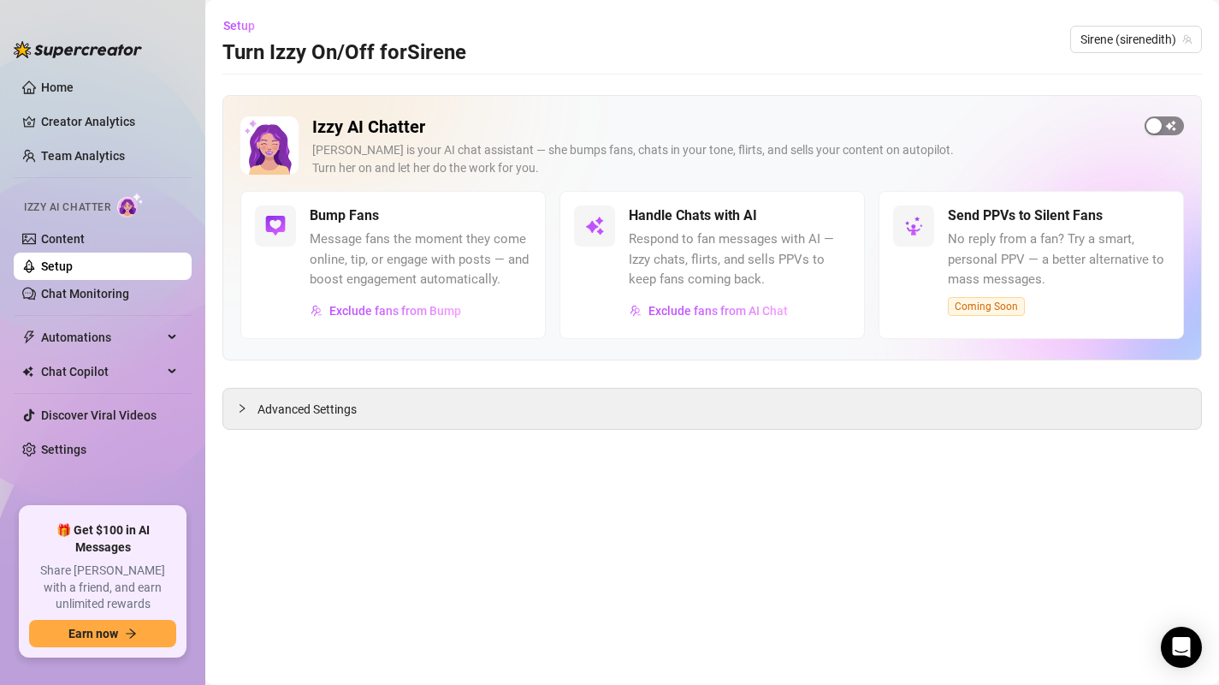
click at [1167, 122] on span "button" at bounding box center [1164, 125] width 39 height 19
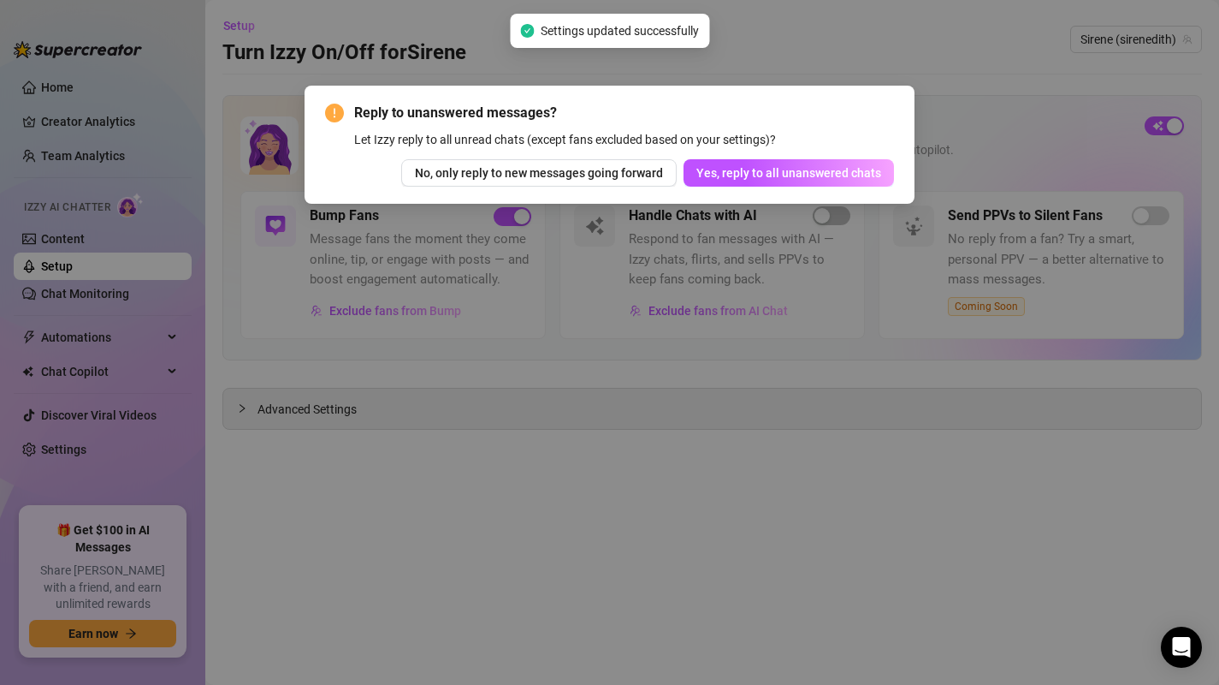
click at [780, 171] on span "Yes, reply to all unanswered chats" at bounding box center [789, 173] width 185 height 14
